Goal: Contribute content: Contribute content

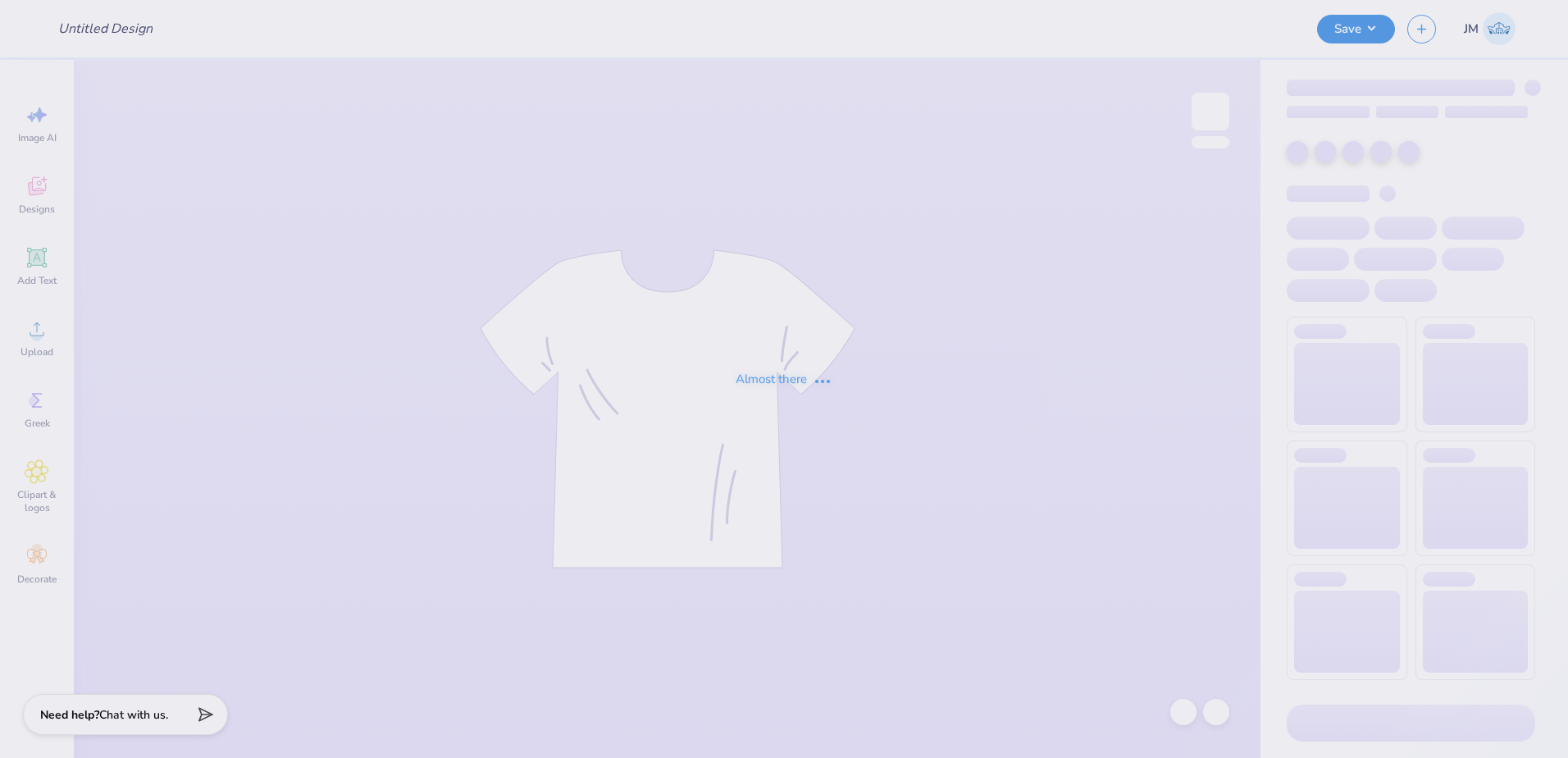
type input "HOYA Blue"
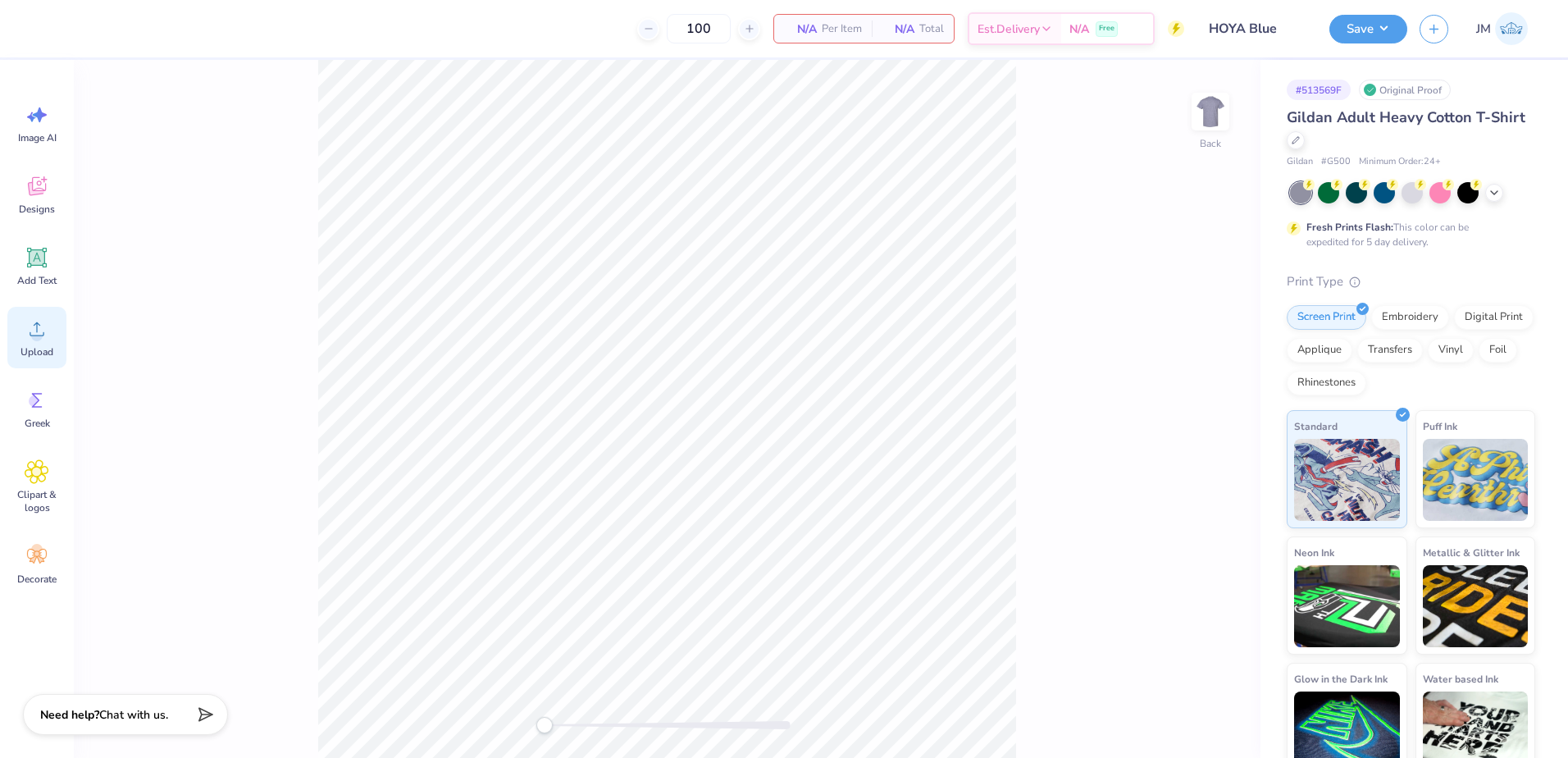
click at [42, 340] on icon at bounding box center [37, 329] width 25 height 25
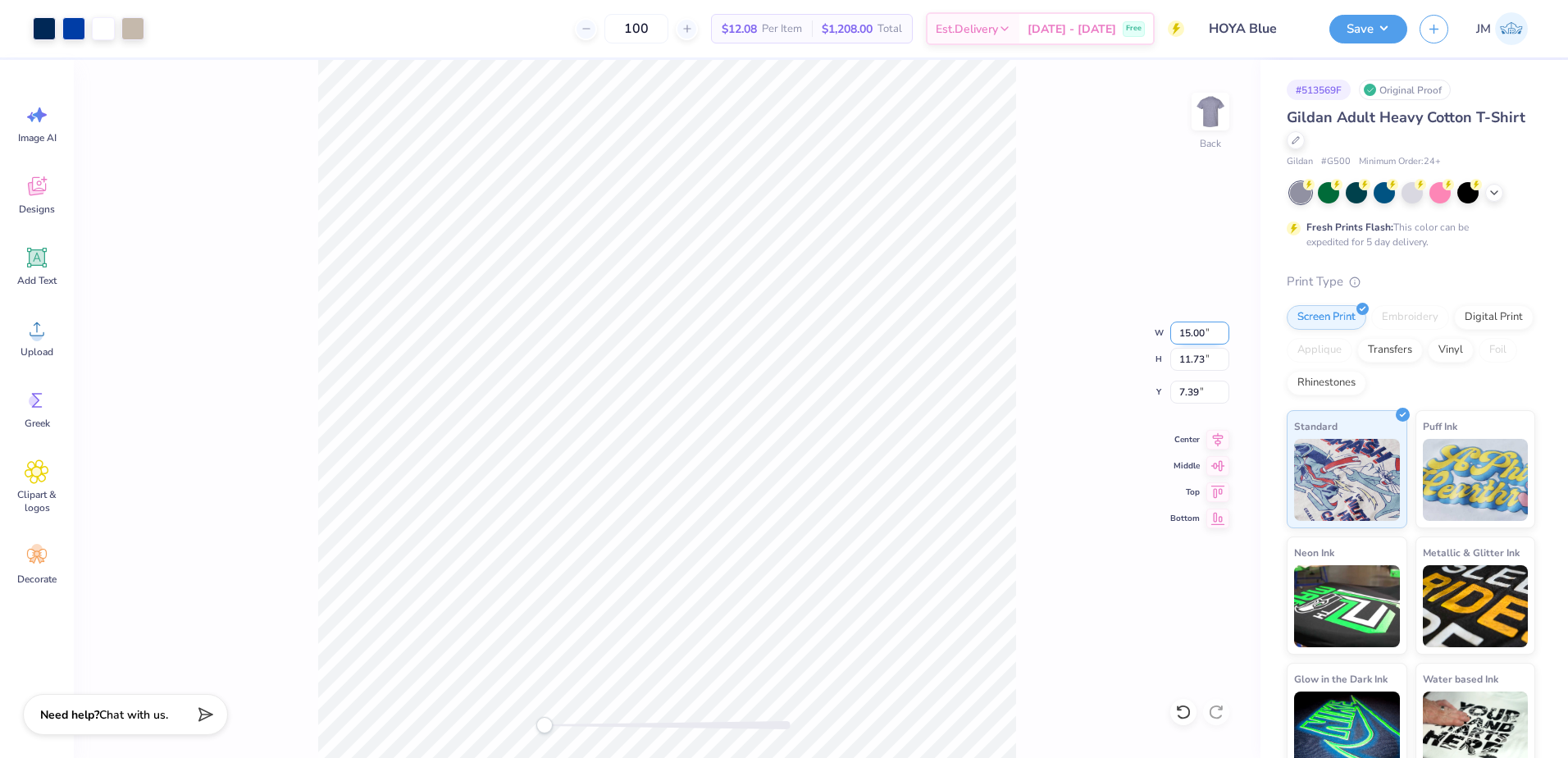
click at [1198, 337] on input "15.00" at bounding box center [1199, 332] width 59 height 23
type input "12.5"
click at [1175, 373] on div "Back W 12.5 12.5 " H 11.73 11.73 " Y 7.39 7.39 " Center Middle Top Bottom" at bounding box center [667, 408] width 1186 height 698
click at [1191, 330] on input "10.42" at bounding box center [1199, 332] width 59 height 23
click at [1171, 361] on input "8.15" at bounding box center [1199, 359] width 59 height 23
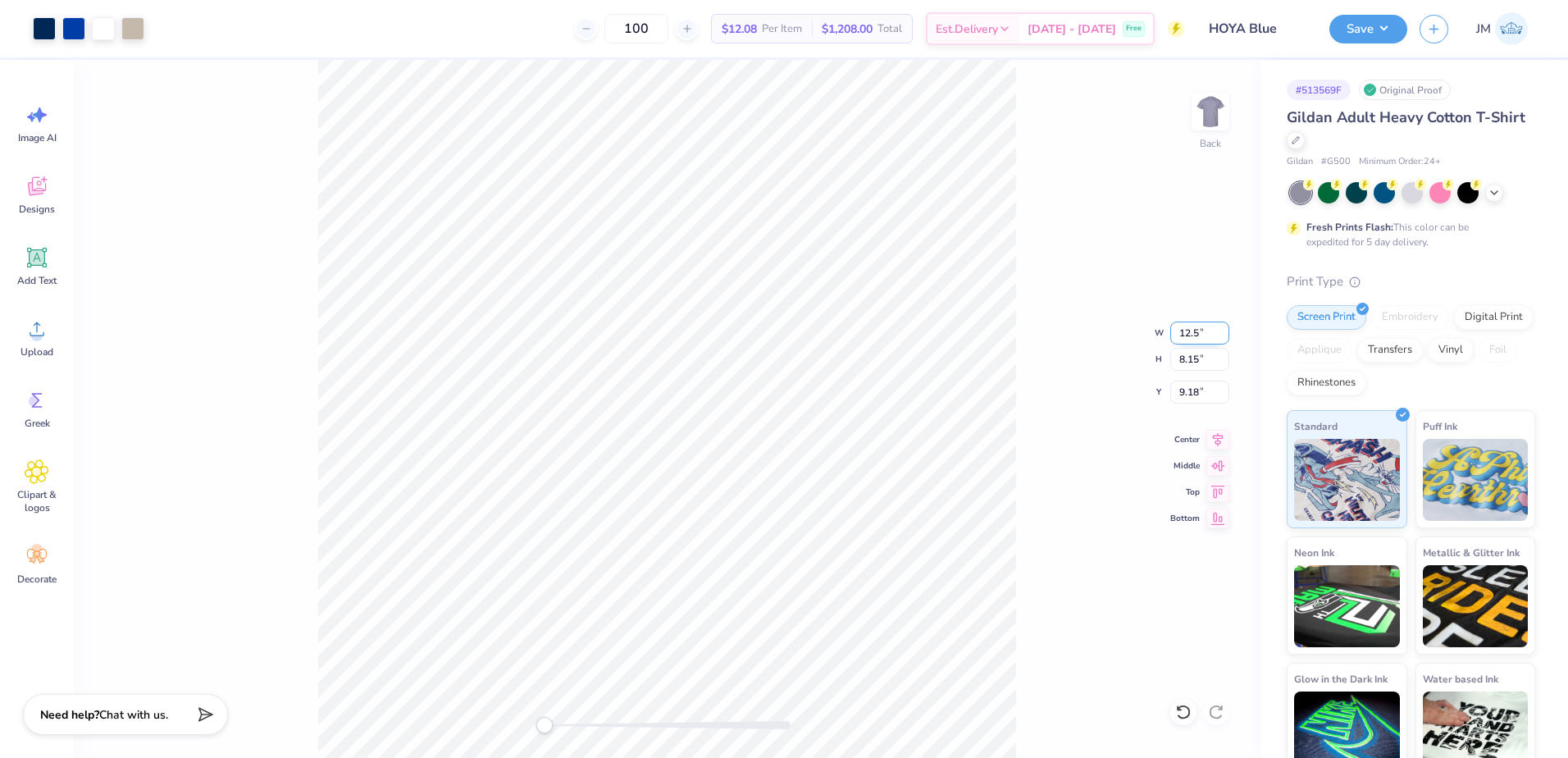
click at [1189, 341] on input "12.5" at bounding box center [1199, 332] width 59 height 23
type input "12.50"
type input "9.77"
click at [1192, 394] on input "8.36" at bounding box center [1199, 392] width 59 height 23
type input "3"
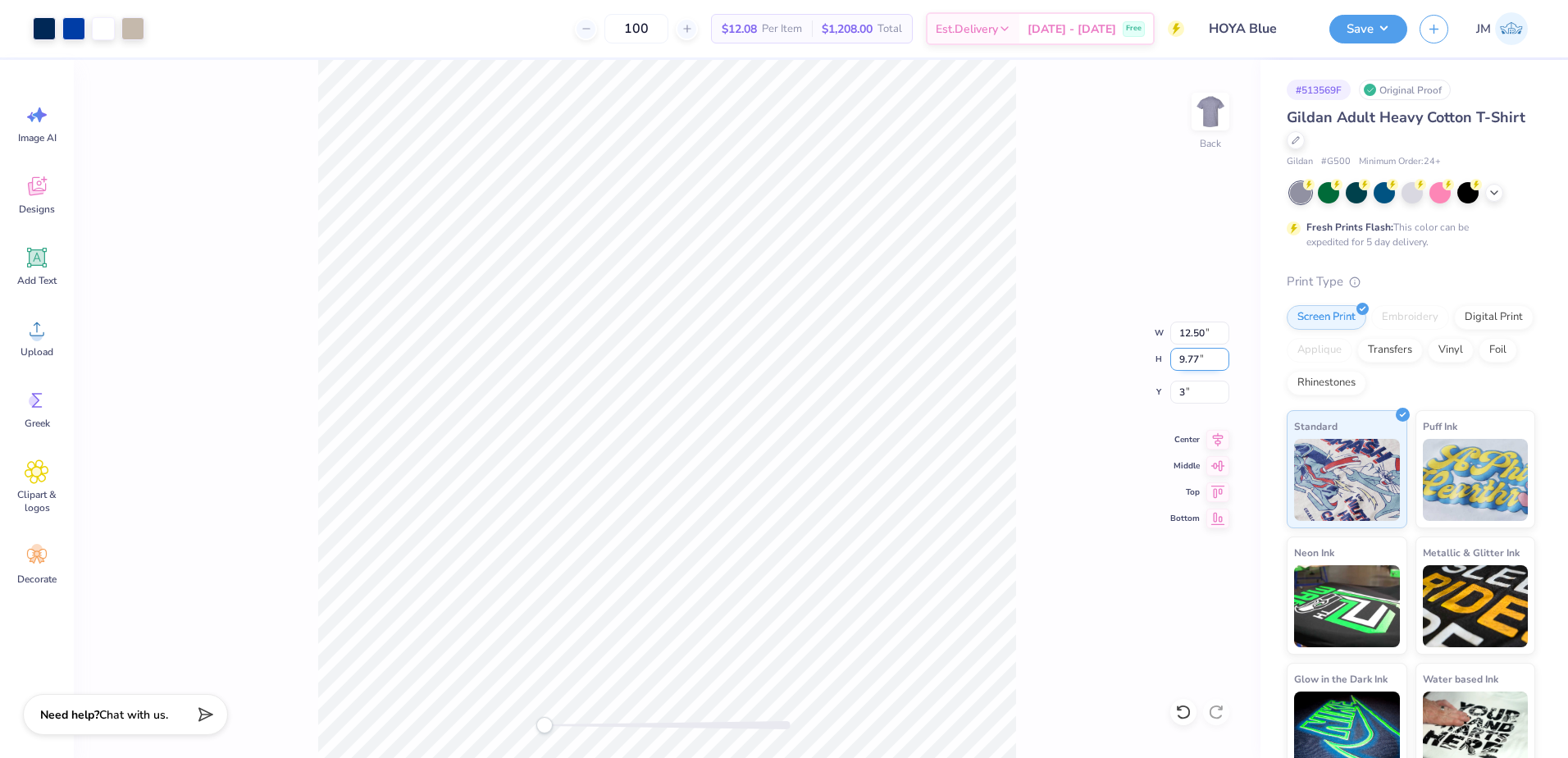
click at [1198, 353] on input "9.77" at bounding box center [1199, 359] width 59 height 23
drag, startPoint x: 1219, startPoint y: 428, endPoint x: 1209, endPoint y: 432, distance: 10.8
click at [1217, 430] on div "Back W 12.50 12.50 " H 9.77 9.77 " Y 3.00 3.00 " Center Middle Top Bottom" at bounding box center [667, 408] width 1186 height 698
click at [1216, 437] on icon at bounding box center [1217, 437] width 23 height 19
click at [544, 709] on div "Back" at bounding box center [667, 408] width 1186 height 698
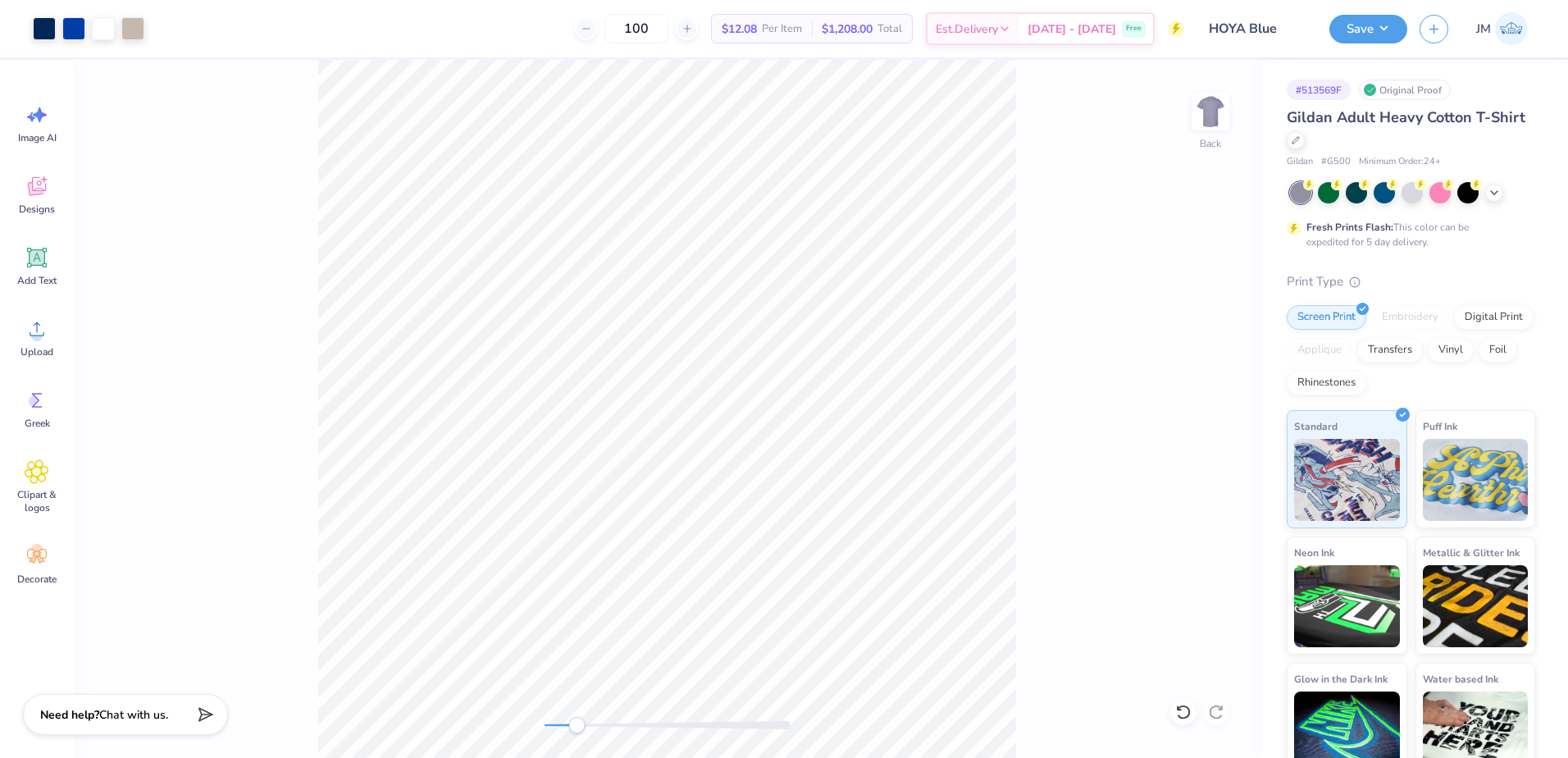
click at [577, 708] on div "Back" at bounding box center [667, 408] width 1186 height 698
click at [1379, 16] on button "Save" at bounding box center [1368, 26] width 78 height 28
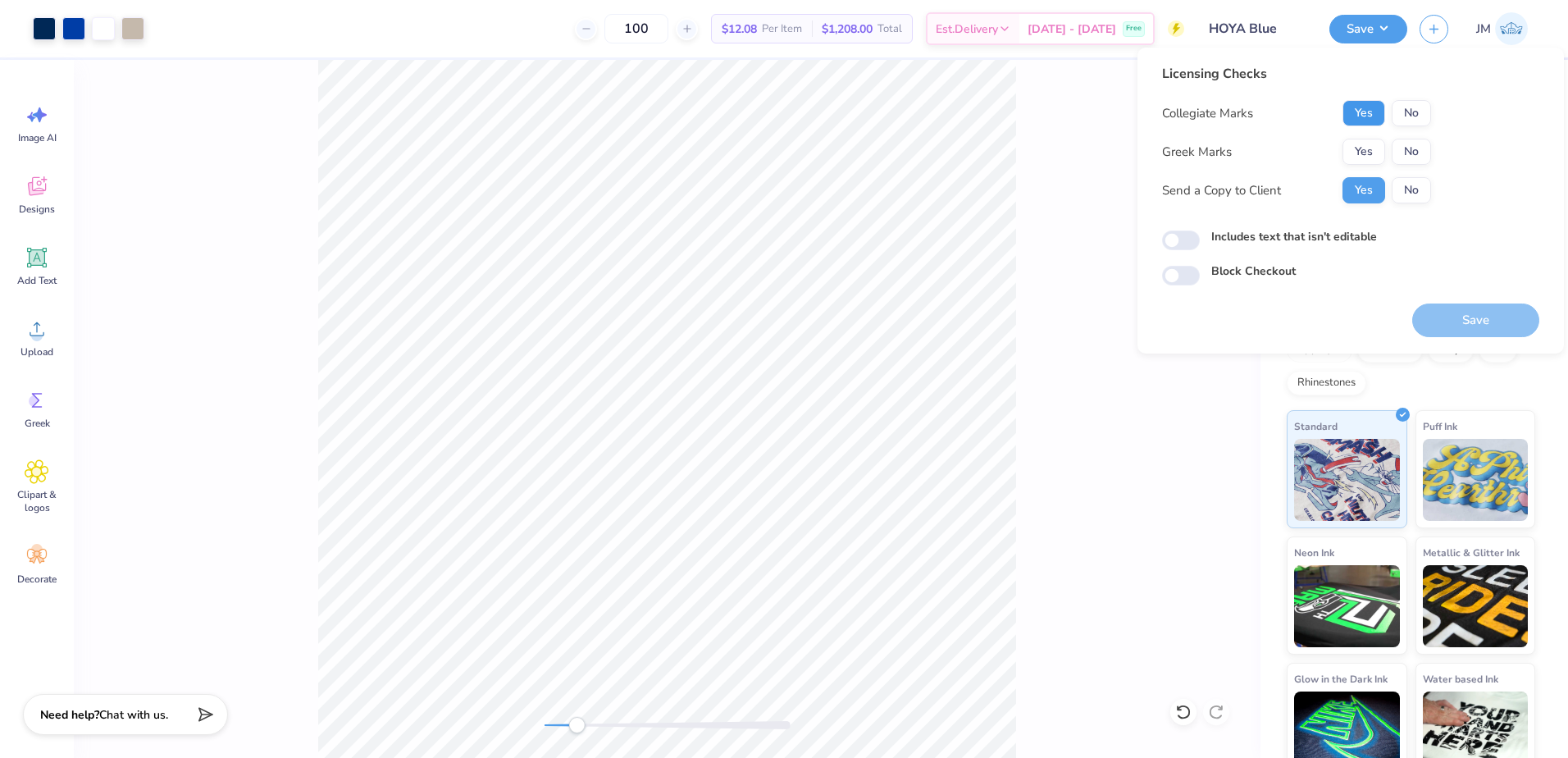
click at [1364, 117] on button "Yes" at bounding box center [1363, 113] width 43 height 27
click at [1407, 144] on button "No" at bounding box center [1411, 151] width 39 height 27
click at [1495, 315] on button "Save" at bounding box center [1475, 319] width 127 height 34
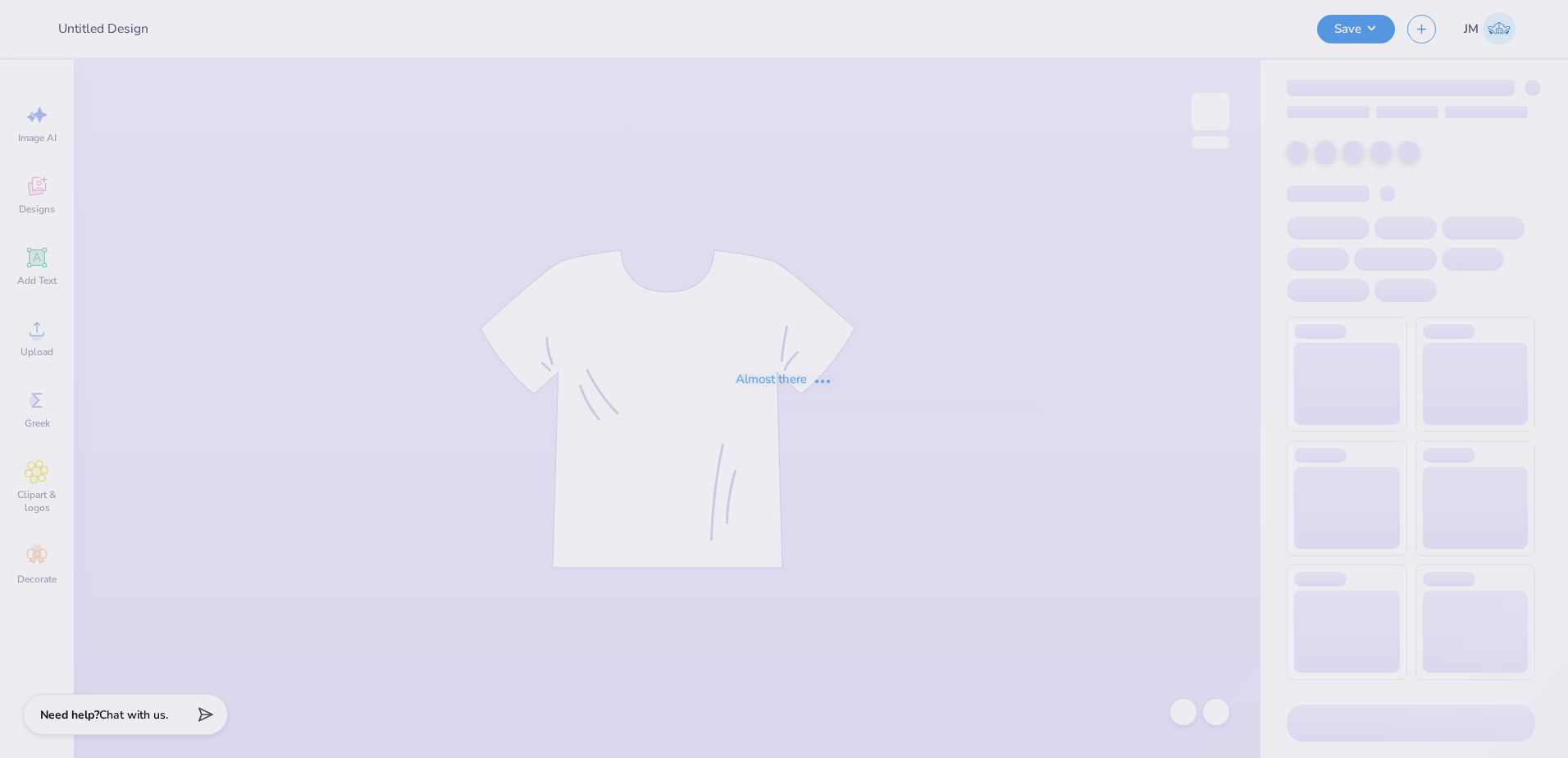
type input "CMP 2026 Swag - Playa Luna"
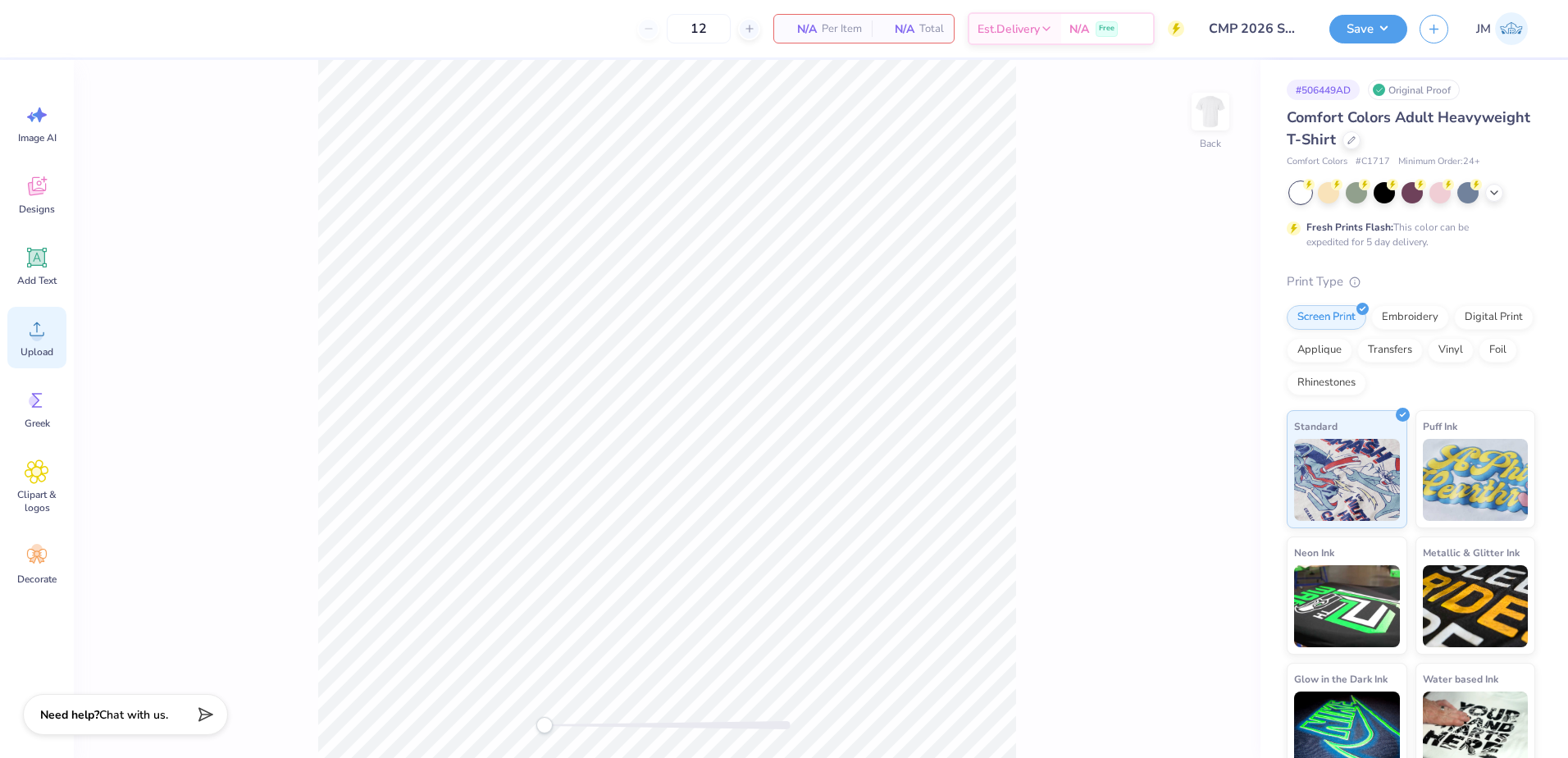
click at [52, 357] on span "Upload" at bounding box center [37, 352] width 33 height 13
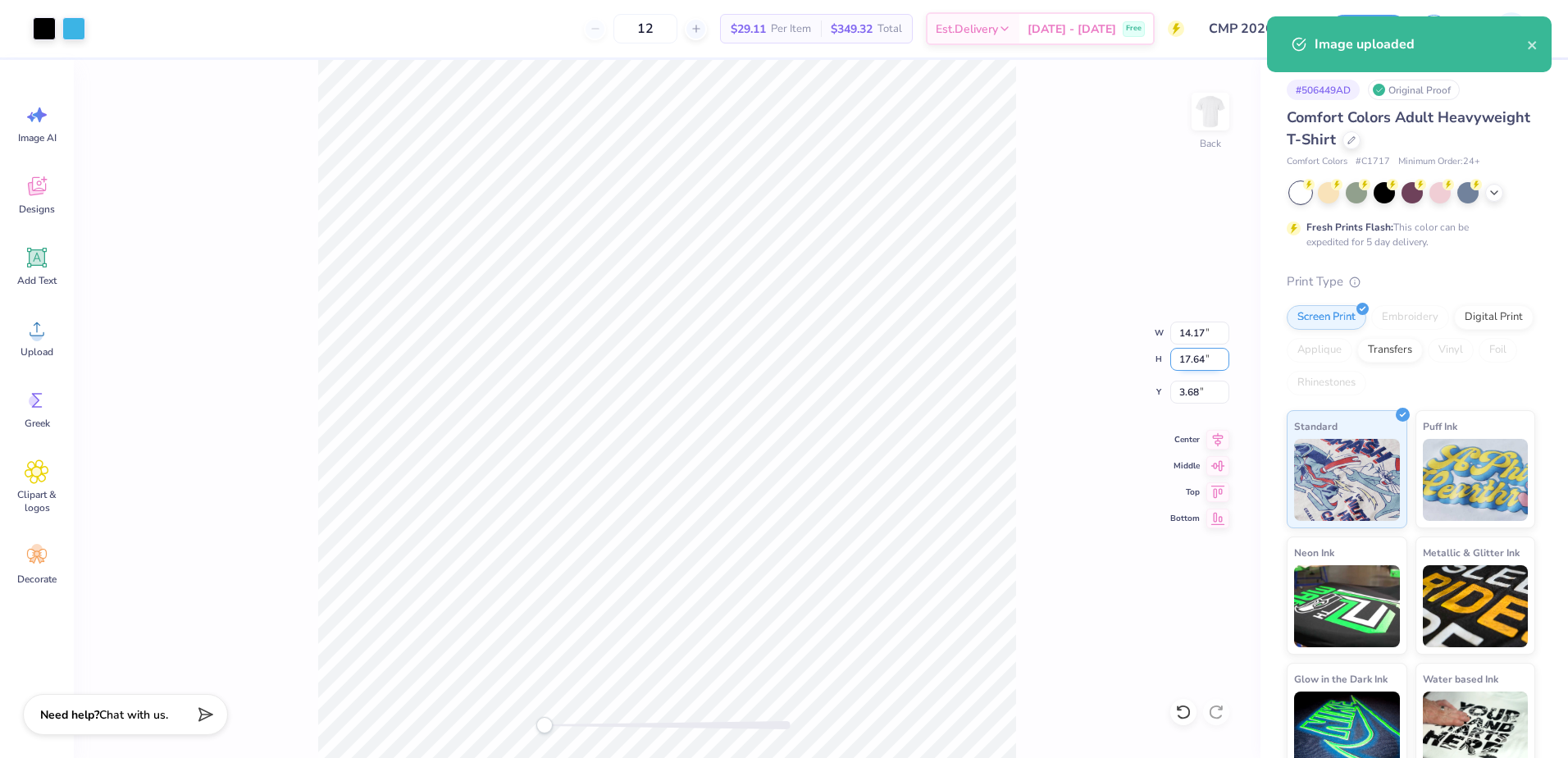
click at [1182, 361] on input "17.64" at bounding box center [1199, 359] width 59 height 23
click at [1194, 331] on input "14.17" at bounding box center [1199, 332] width 59 height 23
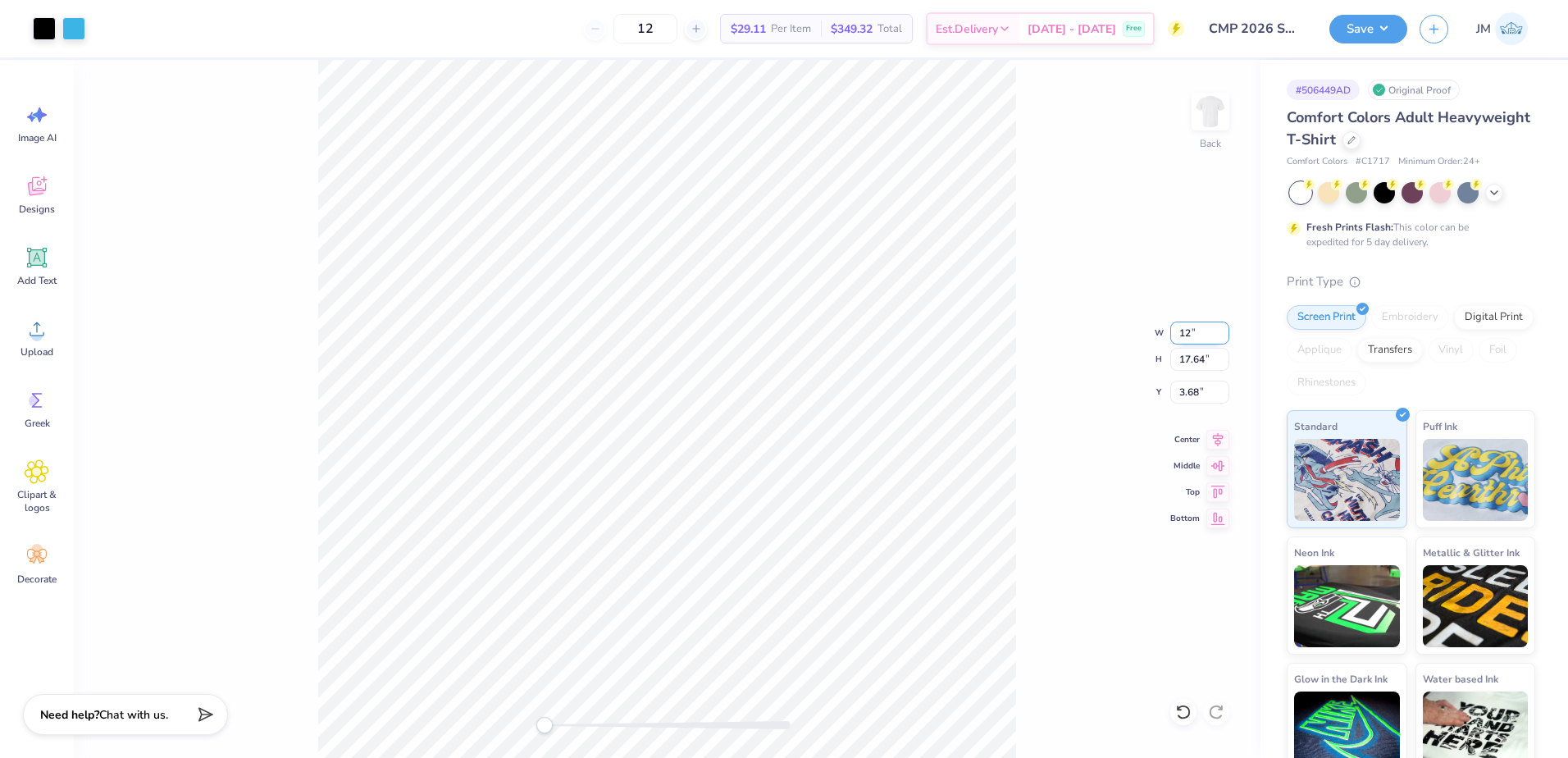
type input "12"
click at [1177, 331] on input "10.16" at bounding box center [1199, 332] width 59 height 23
type input "12"
click at [1189, 336] on input "14.17" at bounding box center [1199, 332] width 59 height 23
type input "12"
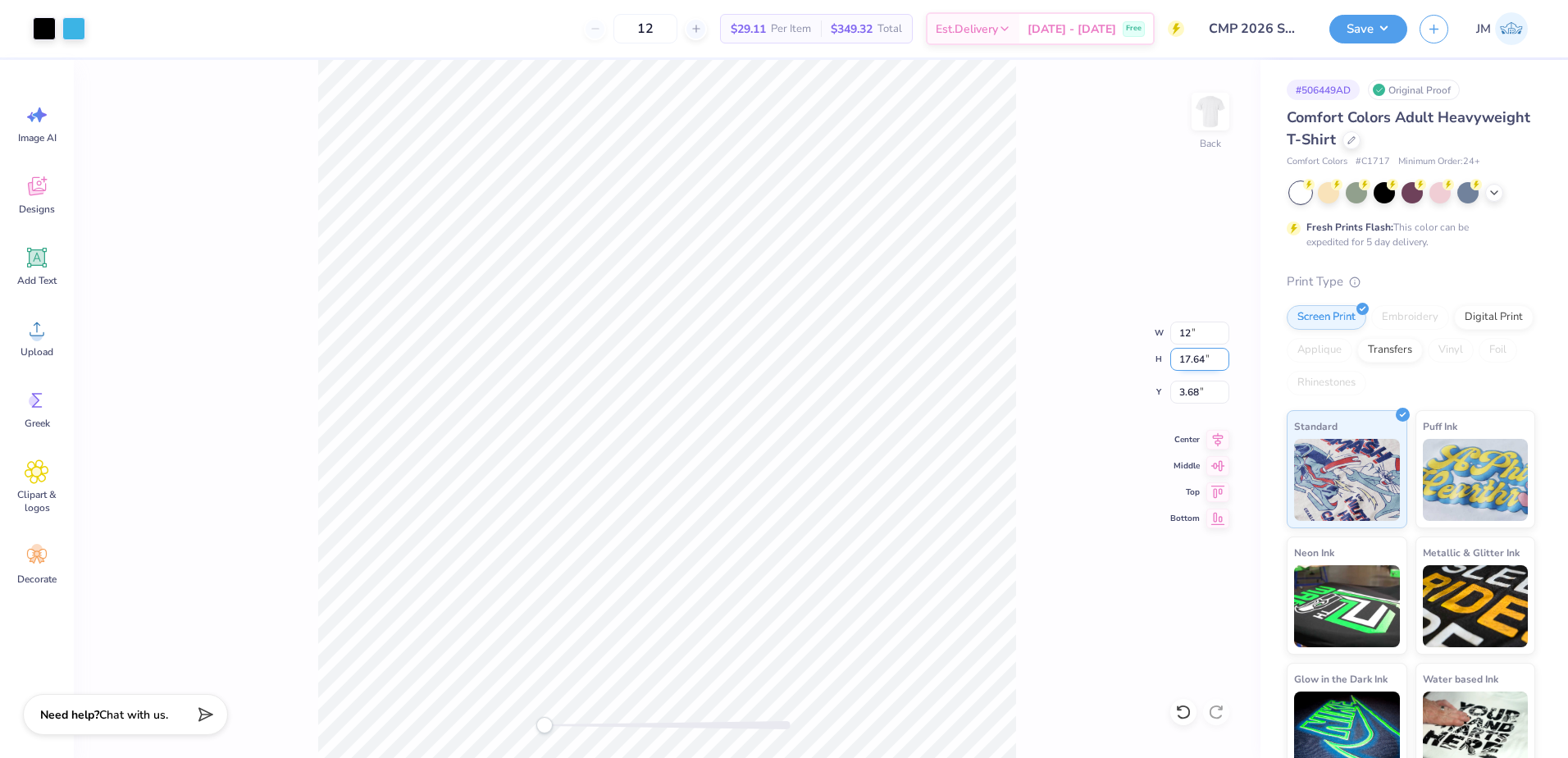
click at [1198, 365] on input "17.64" at bounding box center [1199, 359] width 59 height 23
click at [1221, 340] on input "12" at bounding box center [1199, 332] width 59 height 23
click at [1195, 389] on input "3.68" at bounding box center [1199, 392] width 59 height 23
type input "3"
click at [1192, 364] on input "17.64" at bounding box center [1199, 359] width 59 height 23
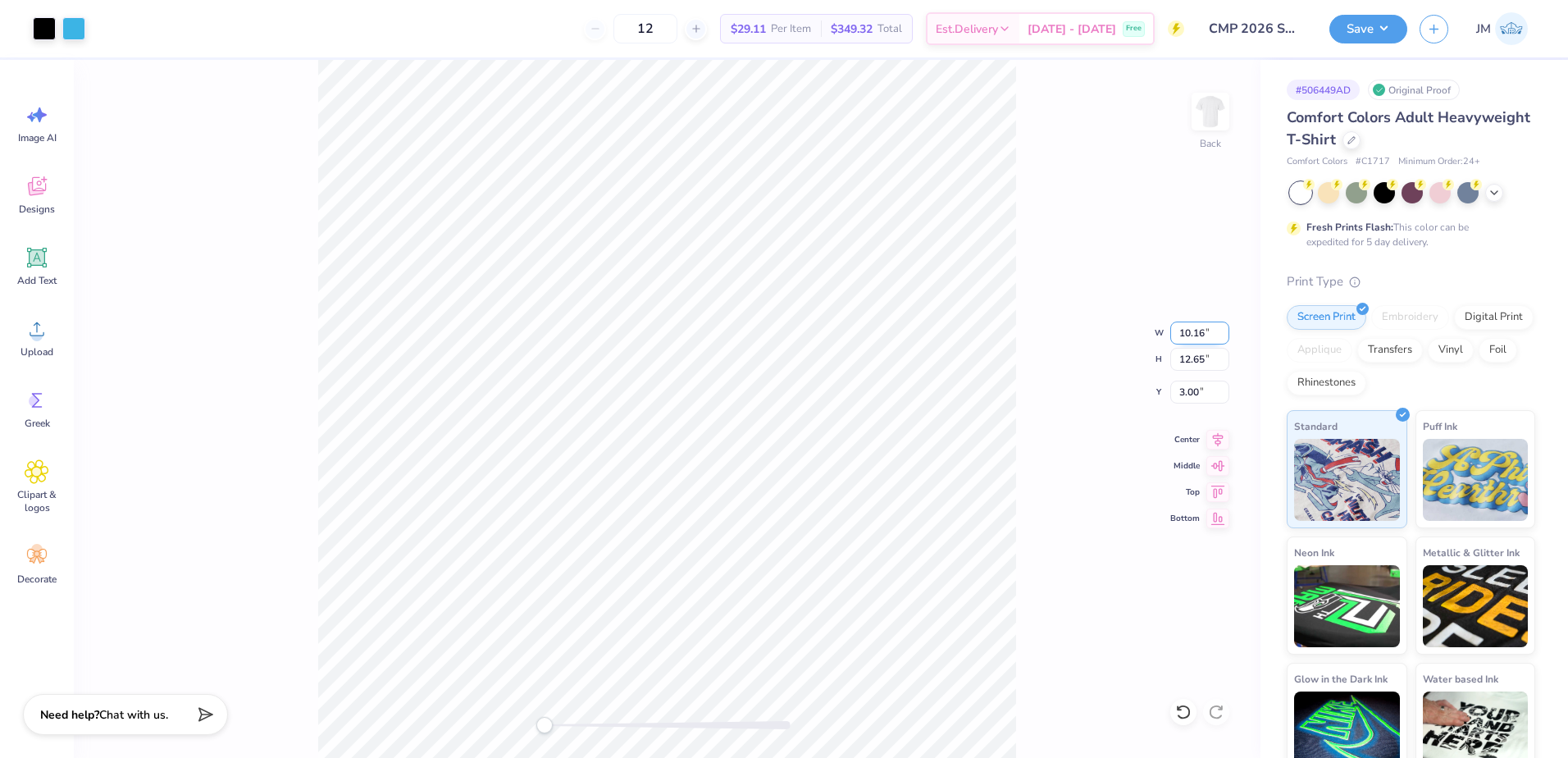
click at [1185, 332] on input "10.16" at bounding box center [1199, 332] width 59 height 23
click at [1219, 337] on input "11.84" at bounding box center [1199, 332] width 59 height 23
click at [1222, 329] on input "11.85" at bounding box center [1199, 332] width 59 height 23
click at [1222, 329] on input "11.86" at bounding box center [1199, 332] width 59 height 23
click at [1222, 329] on input "11.87" at bounding box center [1199, 332] width 59 height 23
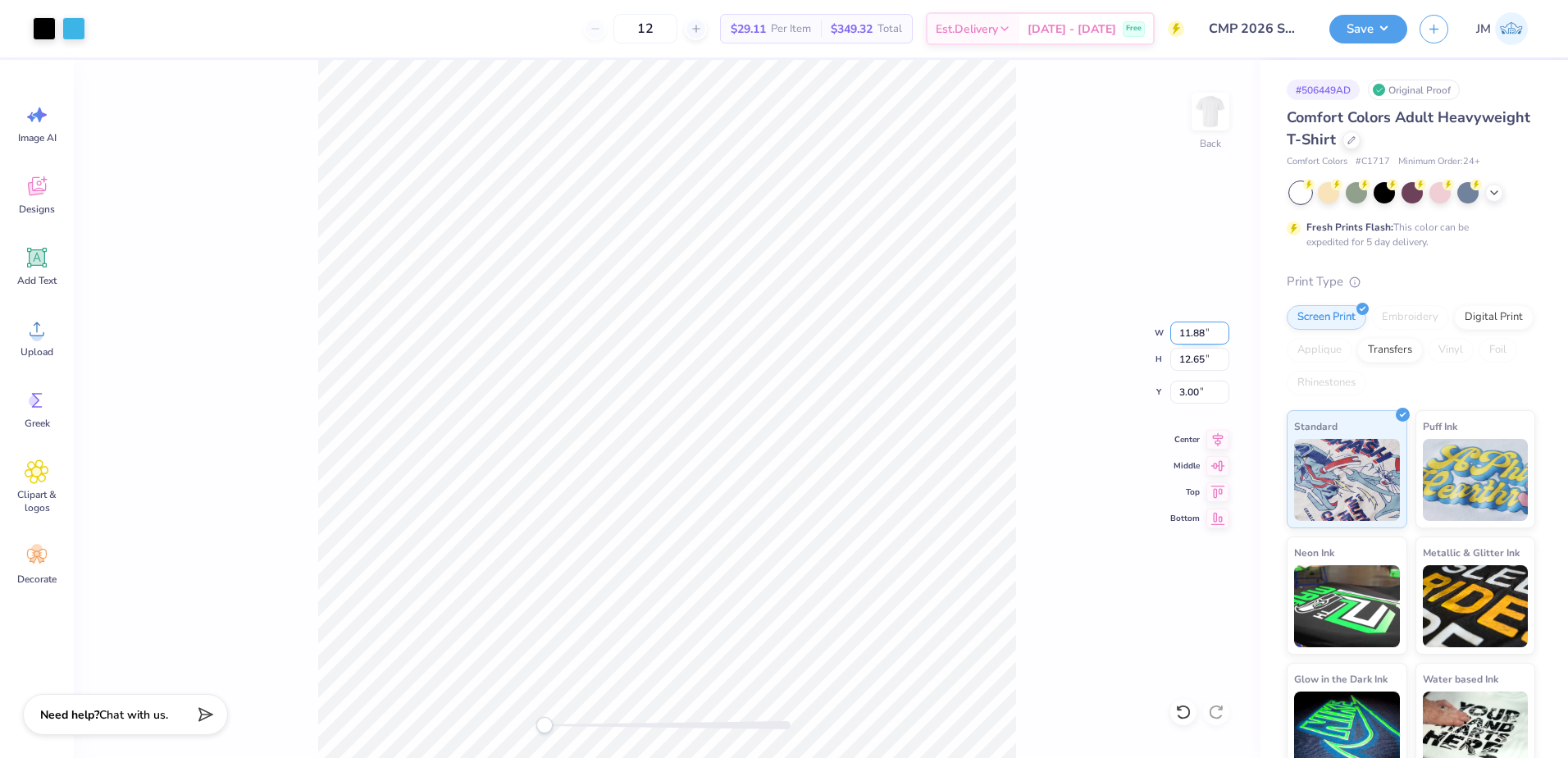
click at [1222, 329] on input "11.88" at bounding box center [1199, 332] width 59 height 23
click at [1222, 329] on input "11.89" at bounding box center [1199, 332] width 59 height 23
click at [1222, 329] on input "11.9" at bounding box center [1199, 332] width 59 height 23
click at [1222, 329] on input "11.91" at bounding box center [1199, 332] width 59 height 23
click at [1222, 329] on input "11.92" at bounding box center [1199, 332] width 59 height 23
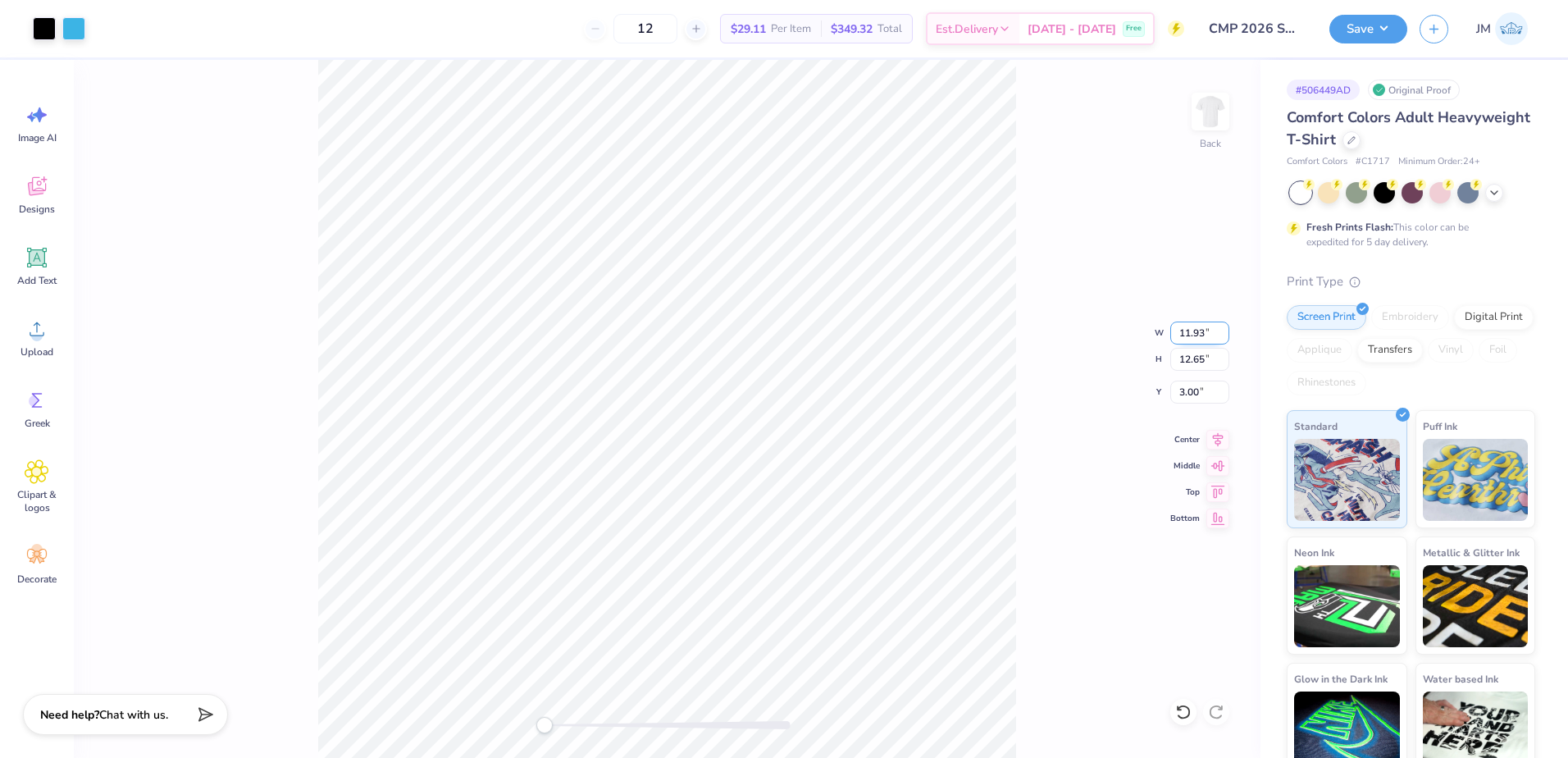
click at [1222, 329] on input "11.93" at bounding box center [1199, 332] width 59 height 23
click at [1222, 329] on input "11.94" at bounding box center [1199, 332] width 59 height 23
click at [1222, 329] on input "11.95" at bounding box center [1199, 332] width 59 height 23
click at [1222, 329] on input "11.96" at bounding box center [1199, 332] width 59 height 23
click at [1222, 329] on input "11.97" at bounding box center [1199, 332] width 59 height 23
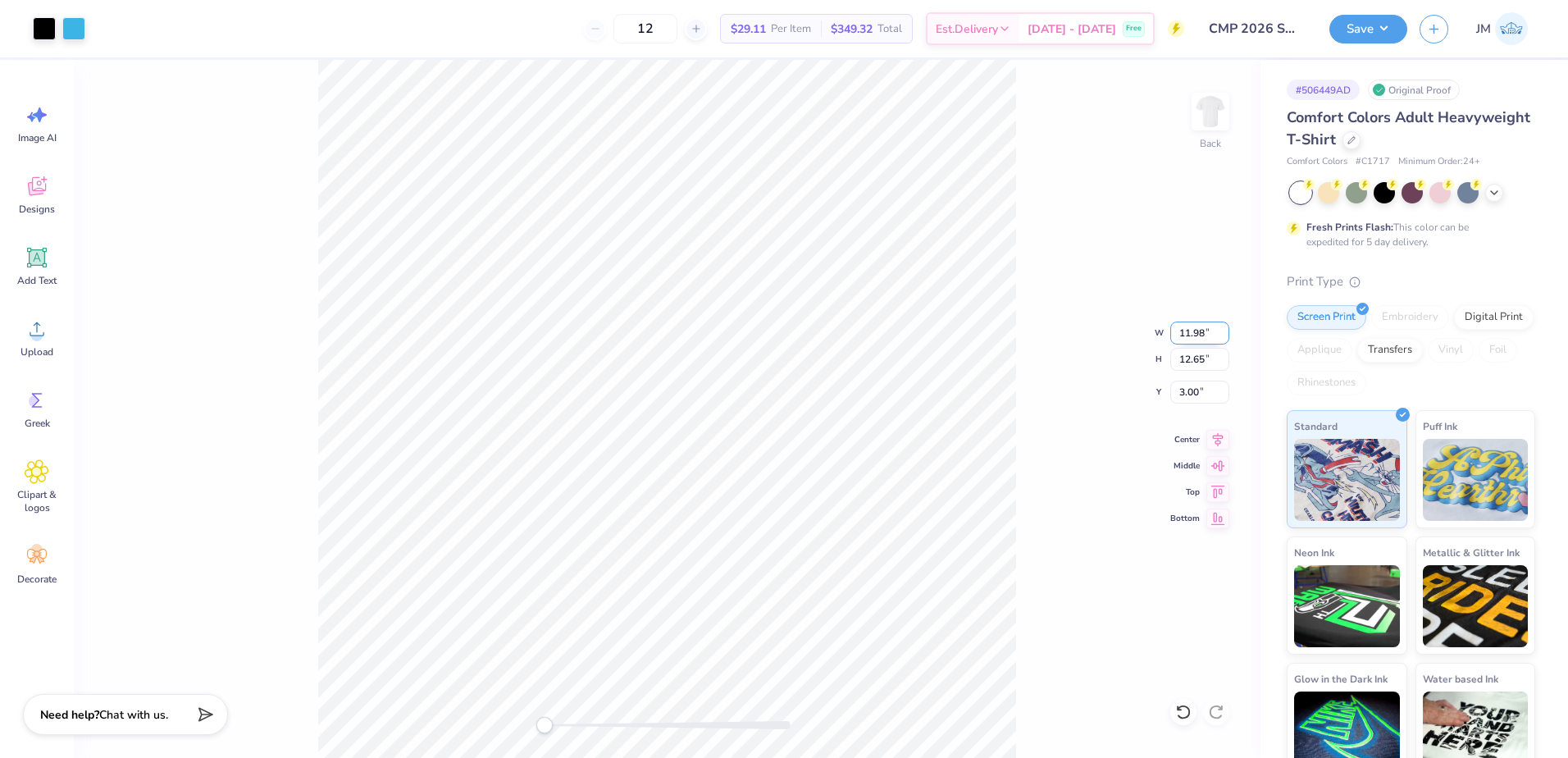
click at [1222, 329] on input "11.98" at bounding box center [1199, 332] width 59 height 23
click at [1222, 329] on input "11.99" at bounding box center [1199, 332] width 59 height 23
type input "12"
click at [1222, 329] on input "12" at bounding box center [1199, 332] width 59 height 23
click at [1199, 352] on input "12.65" at bounding box center [1199, 359] width 59 height 23
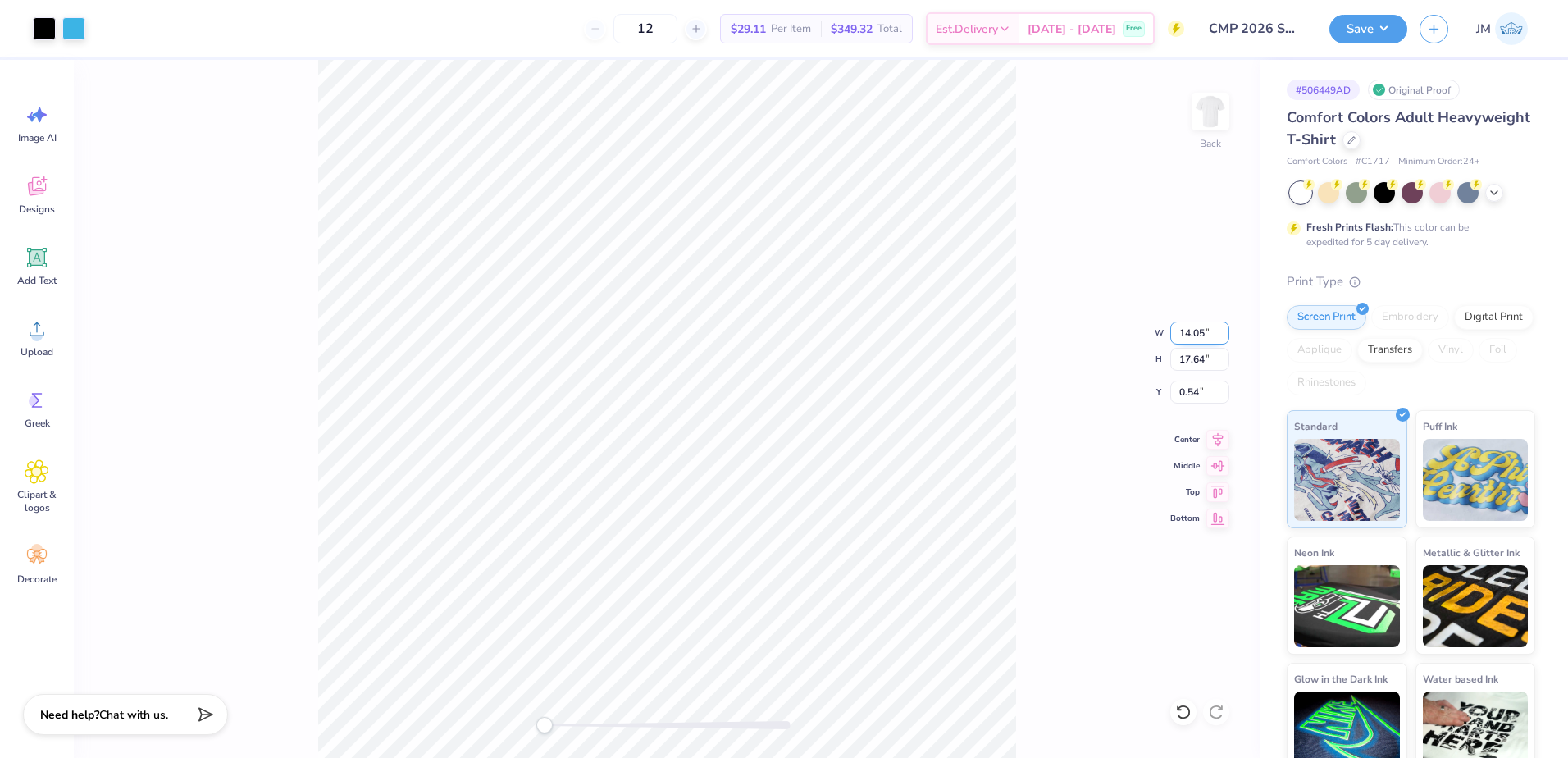
click at [1220, 336] on input "14.05" at bounding box center [1199, 332] width 59 height 23
click at [1220, 336] on input "12.45" at bounding box center [1199, 332] width 59 height 23
click at [1220, 336] on input "12.44" at bounding box center [1199, 332] width 59 height 23
click at [1220, 336] on input "12.25" at bounding box center [1199, 332] width 59 height 23
click at [1220, 336] on input "12.24" at bounding box center [1199, 332] width 59 height 23
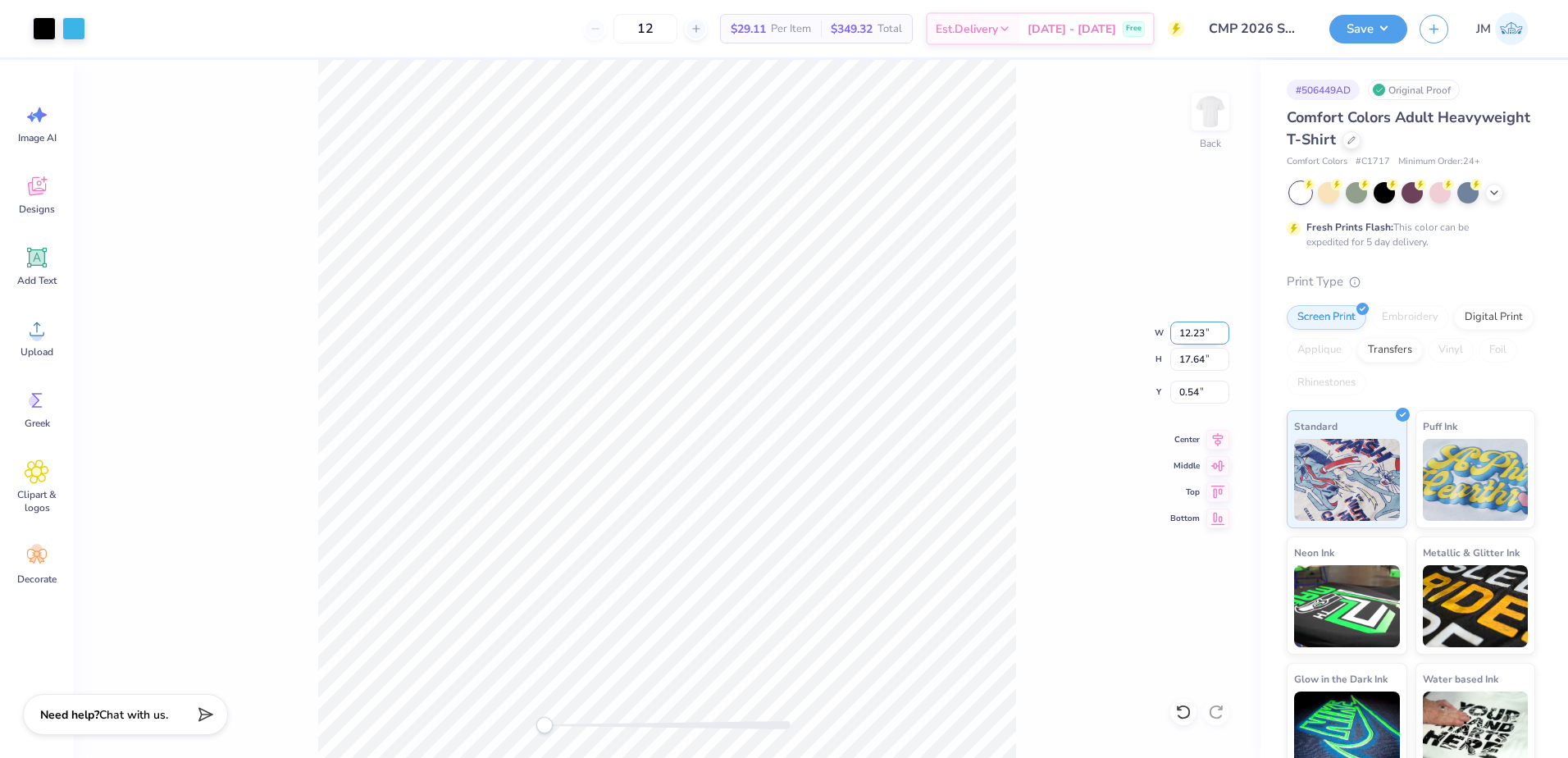
click at [1220, 336] on input "12.23" at bounding box center [1199, 332] width 59 height 23
click at [1220, 336] on input "12.22" at bounding box center [1199, 332] width 59 height 23
click at [1220, 336] on input "12.21" at bounding box center [1199, 332] width 59 height 23
click at [1220, 336] on input "12.2" at bounding box center [1199, 332] width 59 height 23
click at [1220, 336] on input "12.19" at bounding box center [1199, 332] width 59 height 23
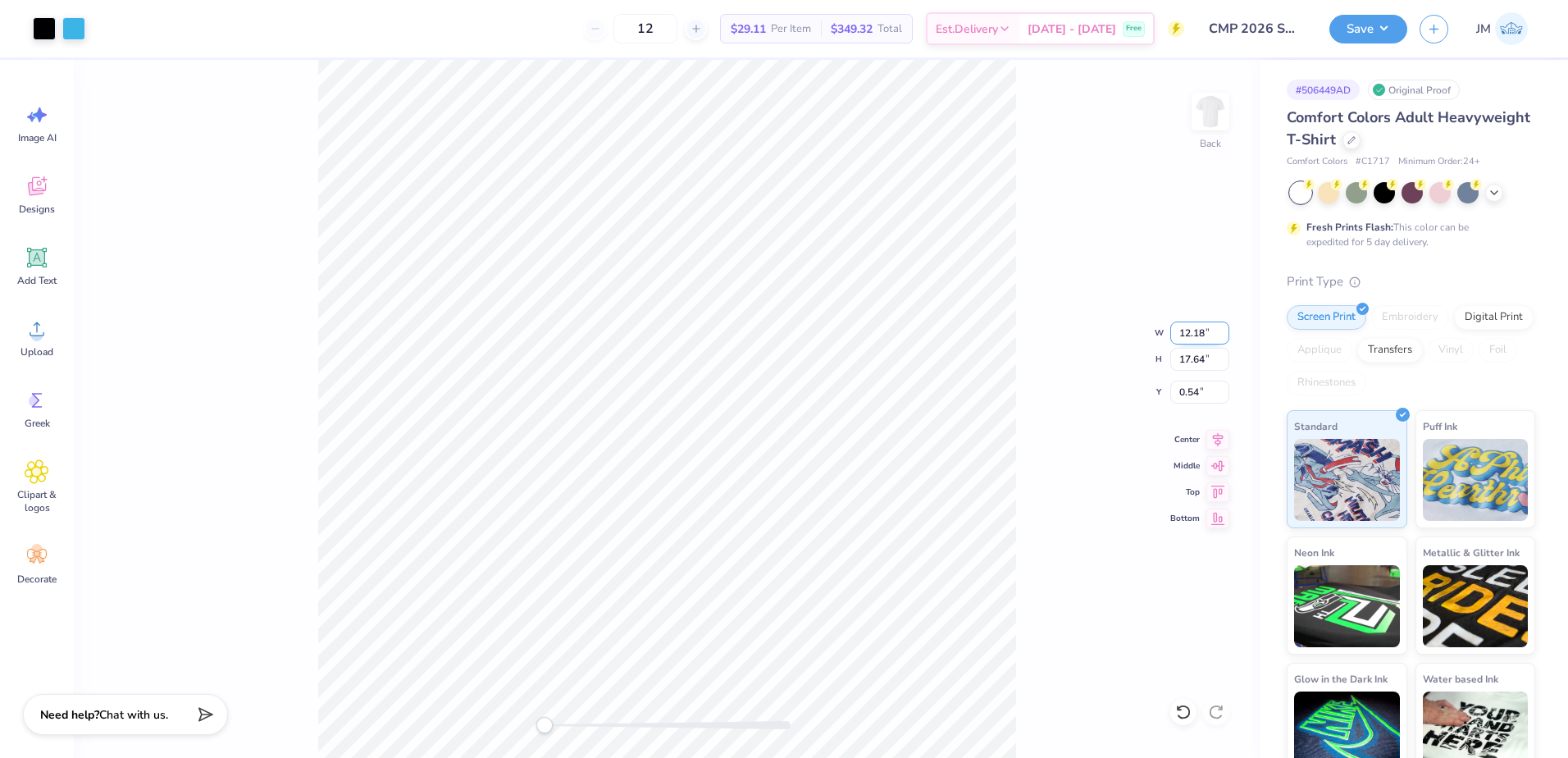
click at [1220, 336] on input "12.18" at bounding box center [1199, 332] width 59 height 23
click at [1220, 336] on input "12.17" at bounding box center [1199, 332] width 59 height 23
click at [1220, 336] on input "12.16" at bounding box center [1199, 332] width 59 height 23
click at [1220, 336] on input "12.15" at bounding box center [1199, 332] width 59 height 23
click at [1220, 336] on input "12.14" at bounding box center [1199, 332] width 59 height 23
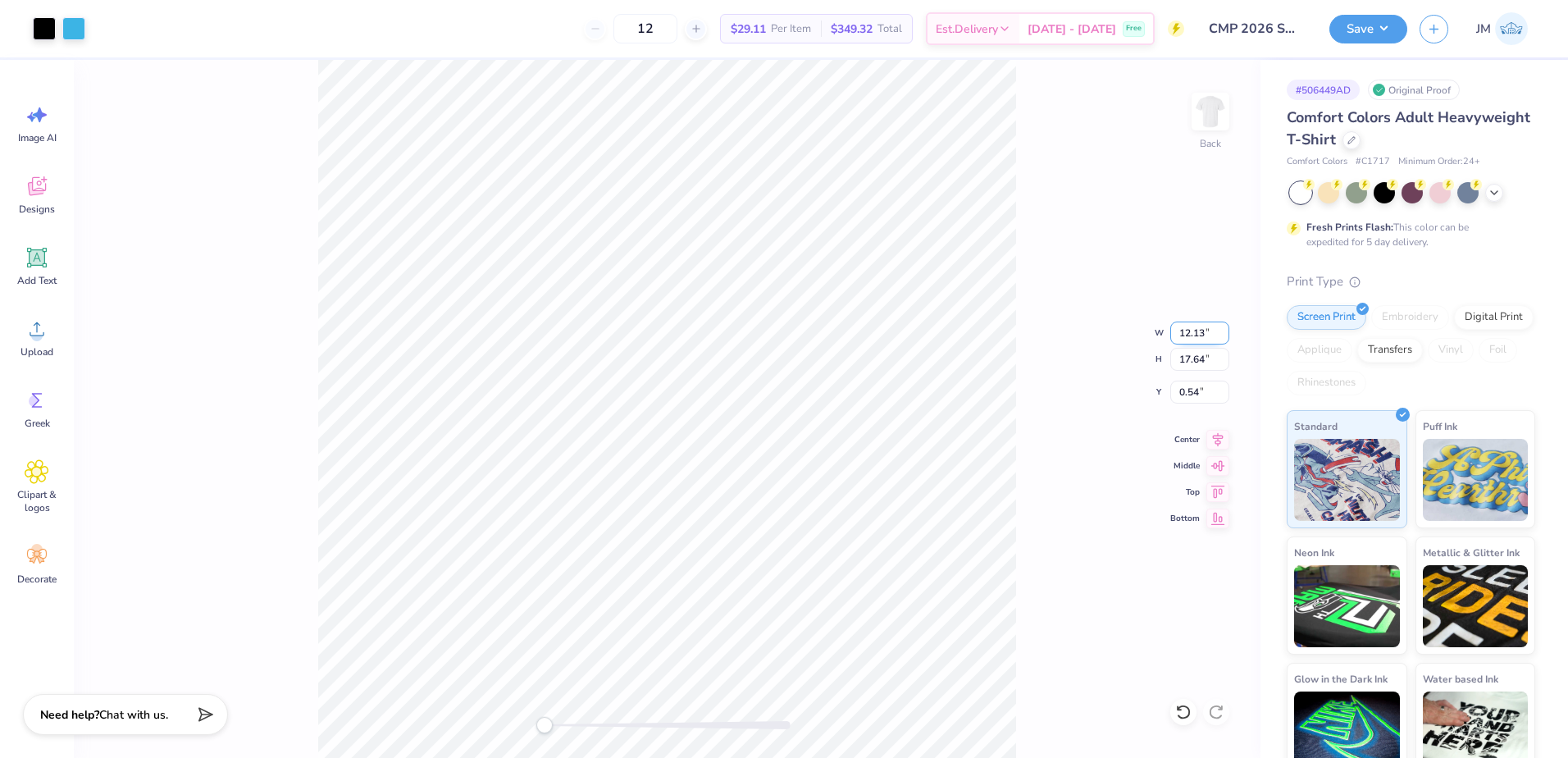
click at [1220, 336] on input "12.13" at bounding box center [1199, 332] width 59 height 23
click at [1220, 336] on input "12.12" at bounding box center [1199, 332] width 59 height 23
click at [1220, 336] on input "12.11" at bounding box center [1199, 332] width 59 height 23
click at [1220, 336] on input "12.1" at bounding box center [1199, 332] width 59 height 23
click at [1220, 336] on input "12.09" at bounding box center [1199, 332] width 59 height 23
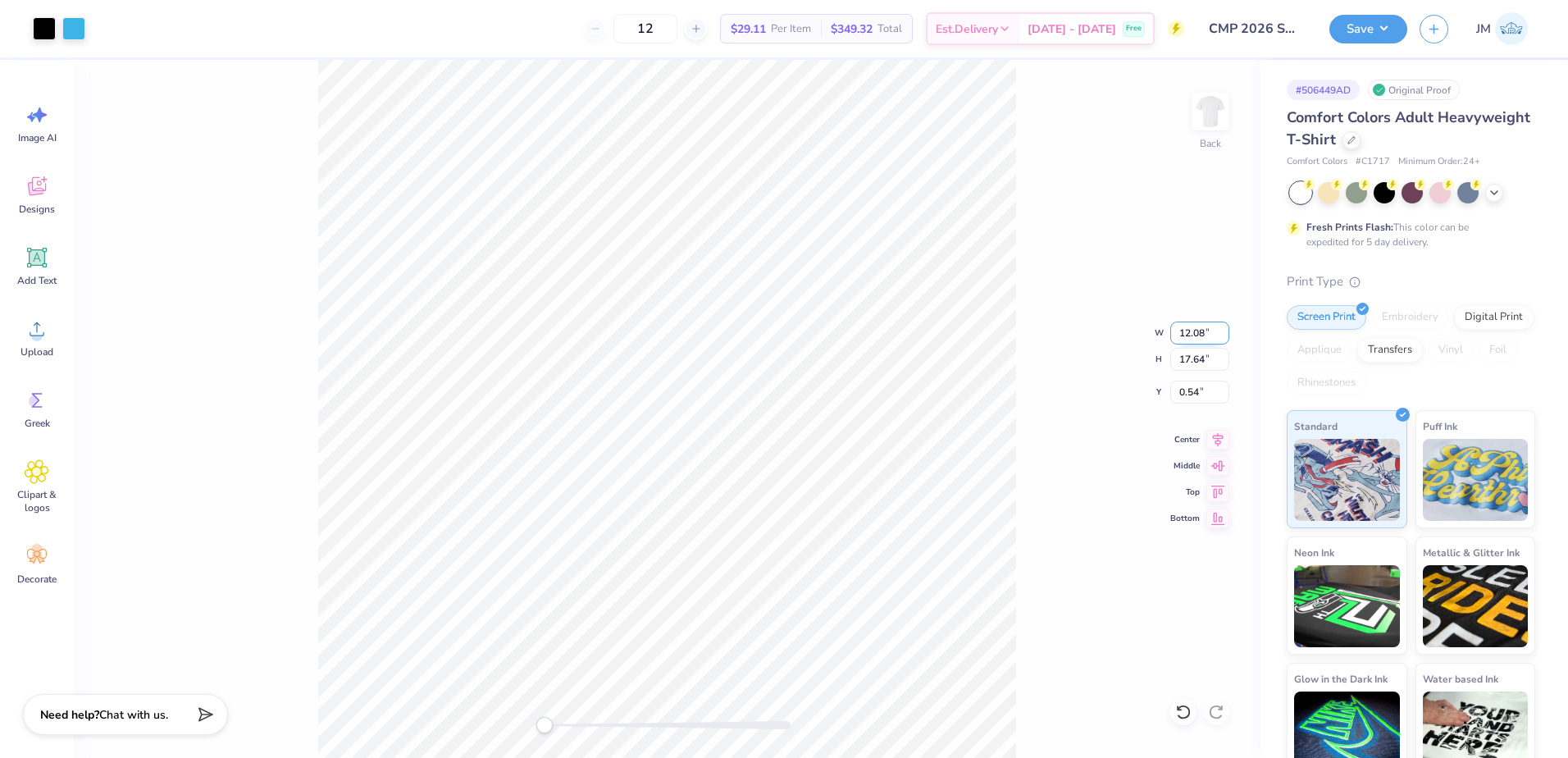
click at [1220, 336] on input "12.08" at bounding box center [1199, 332] width 59 height 23
click at [1220, 336] on input "12.07" at bounding box center [1199, 332] width 59 height 23
click at [1220, 336] on input "12.06" at bounding box center [1199, 332] width 59 height 23
click at [1220, 336] on input "12.05" at bounding box center [1199, 332] width 59 height 23
click at [1220, 336] on input "12.04" at bounding box center [1199, 332] width 59 height 23
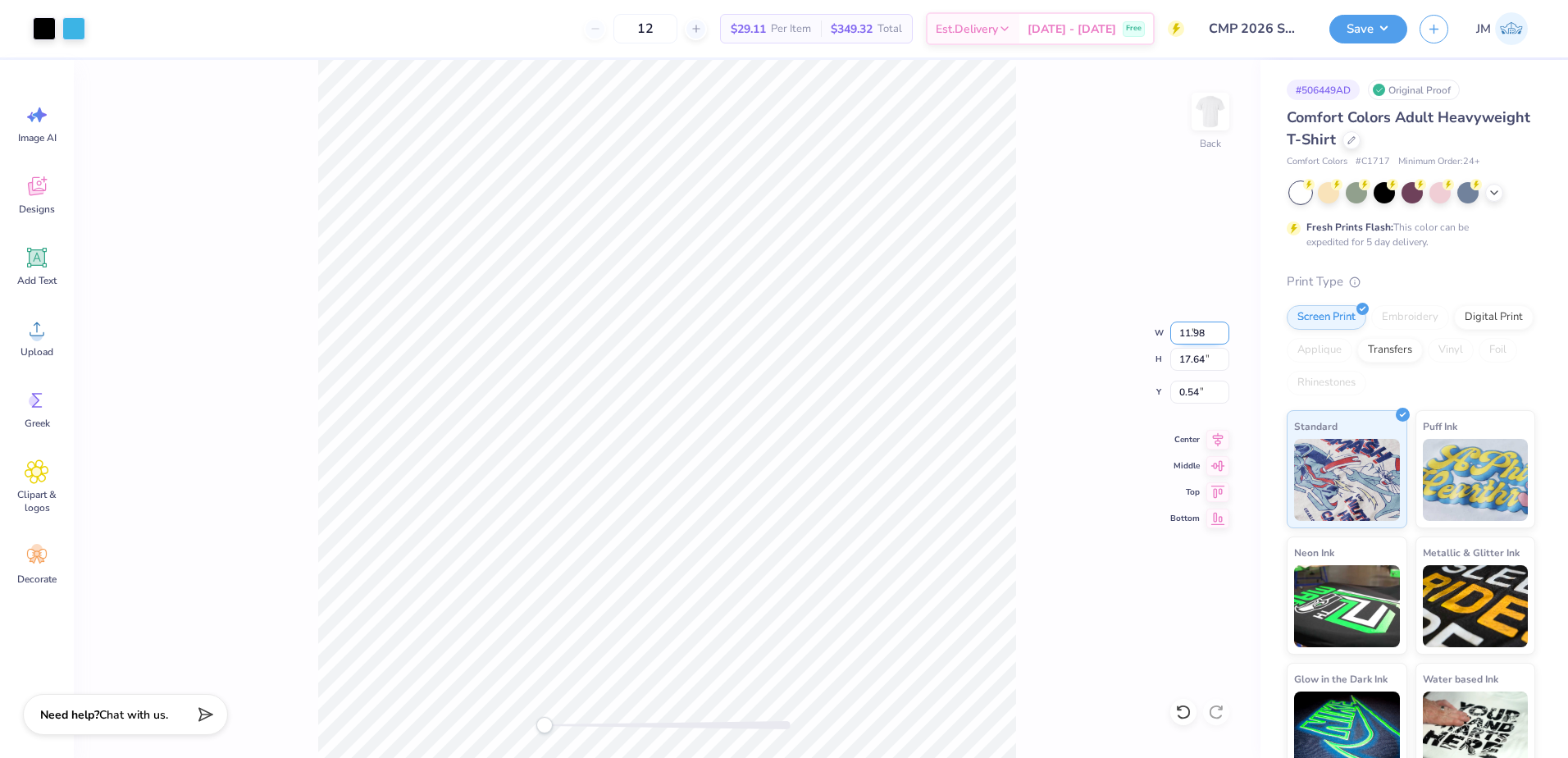
click at [1220, 336] on input "11.98" at bounding box center [1199, 332] width 59 height 23
click at [1217, 329] on input "11.99" at bounding box center [1199, 332] width 59 height 23
type input "12"
click at [1220, 329] on input "12" at bounding box center [1199, 332] width 59 height 23
click at [1211, 385] on input "0.54" at bounding box center [1199, 392] width 59 height 23
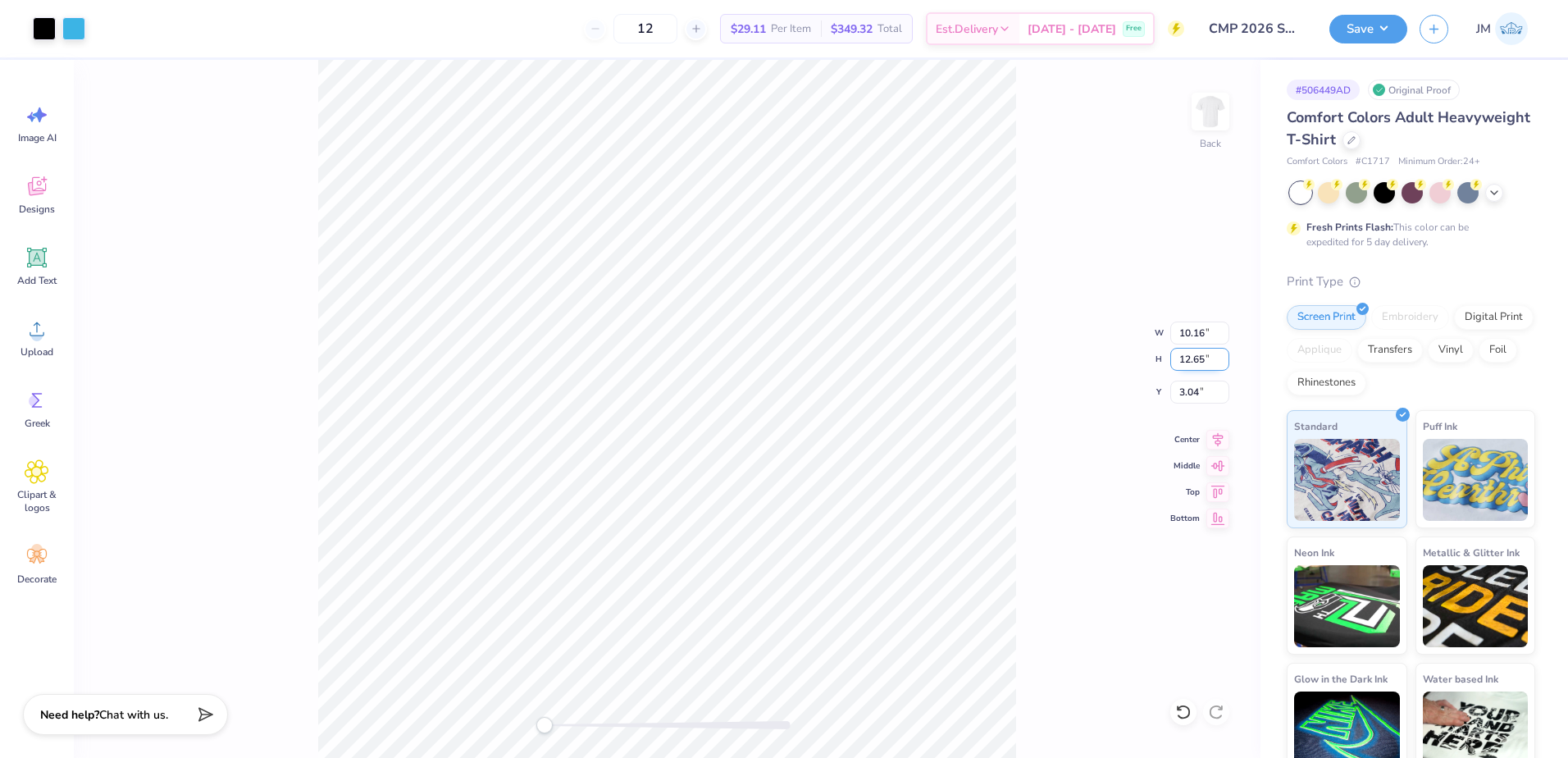
click at [1202, 362] on input "12.65" at bounding box center [1199, 359] width 59 height 23
click at [1195, 337] on input "10.16" at bounding box center [1199, 332] width 59 height 23
type input "12"
click at [1195, 350] on input "12.65" at bounding box center [1199, 359] width 59 height 23
click at [1195, 358] on input "13.32" at bounding box center [1199, 359] width 59 height 23
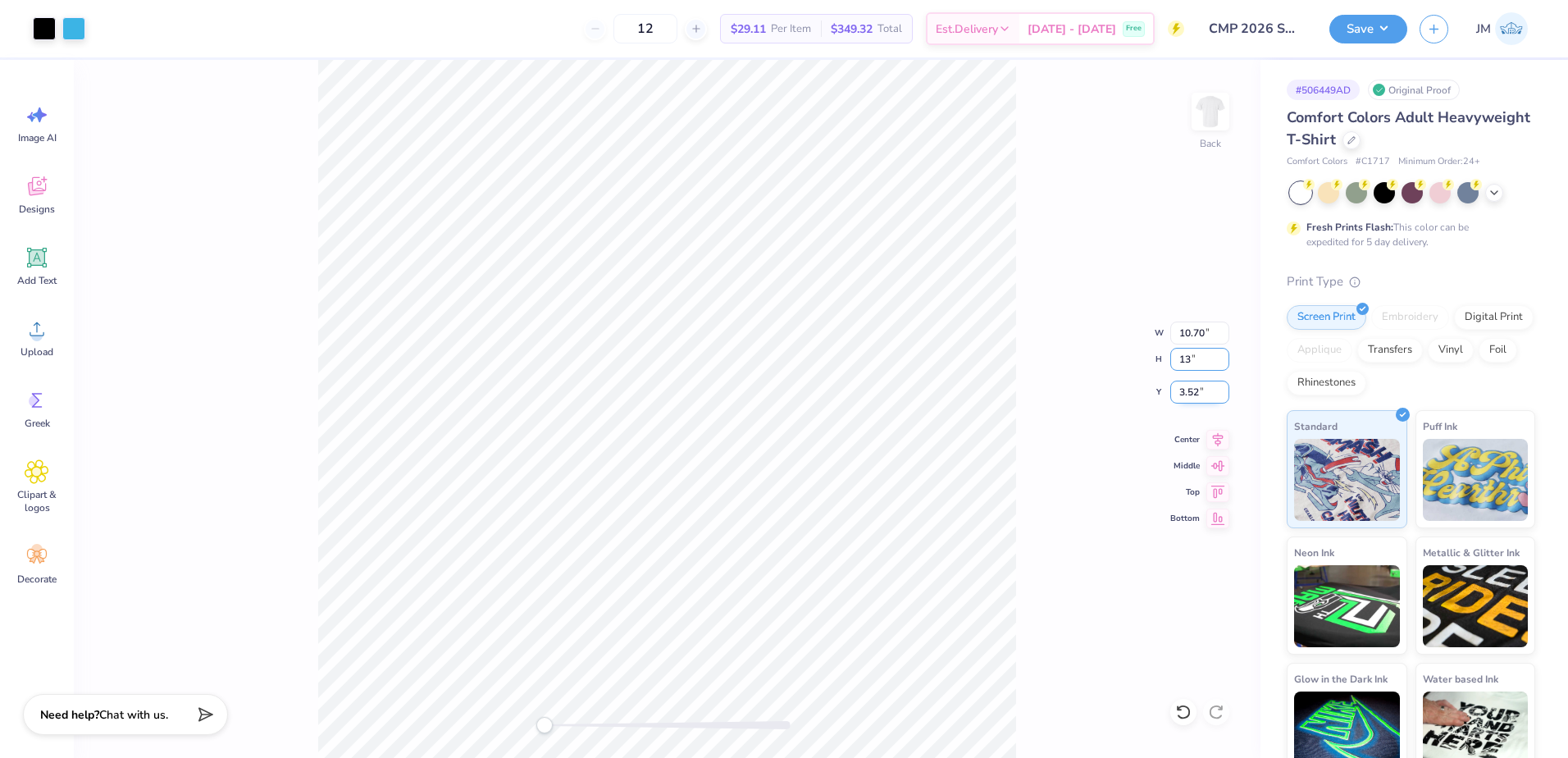
type input "13"
drag, startPoint x: 1176, startPoint y: 393, endPoint x: 1184, endPoint y: 389, distance: 8.9
click at [1176, 392] on input "3.52" at bounding box center [1199, 392] width 59 height 23
click at [1184, 389] on input "3.52" at bounding box center [1199, 392] width 59 height 23
type input "3"
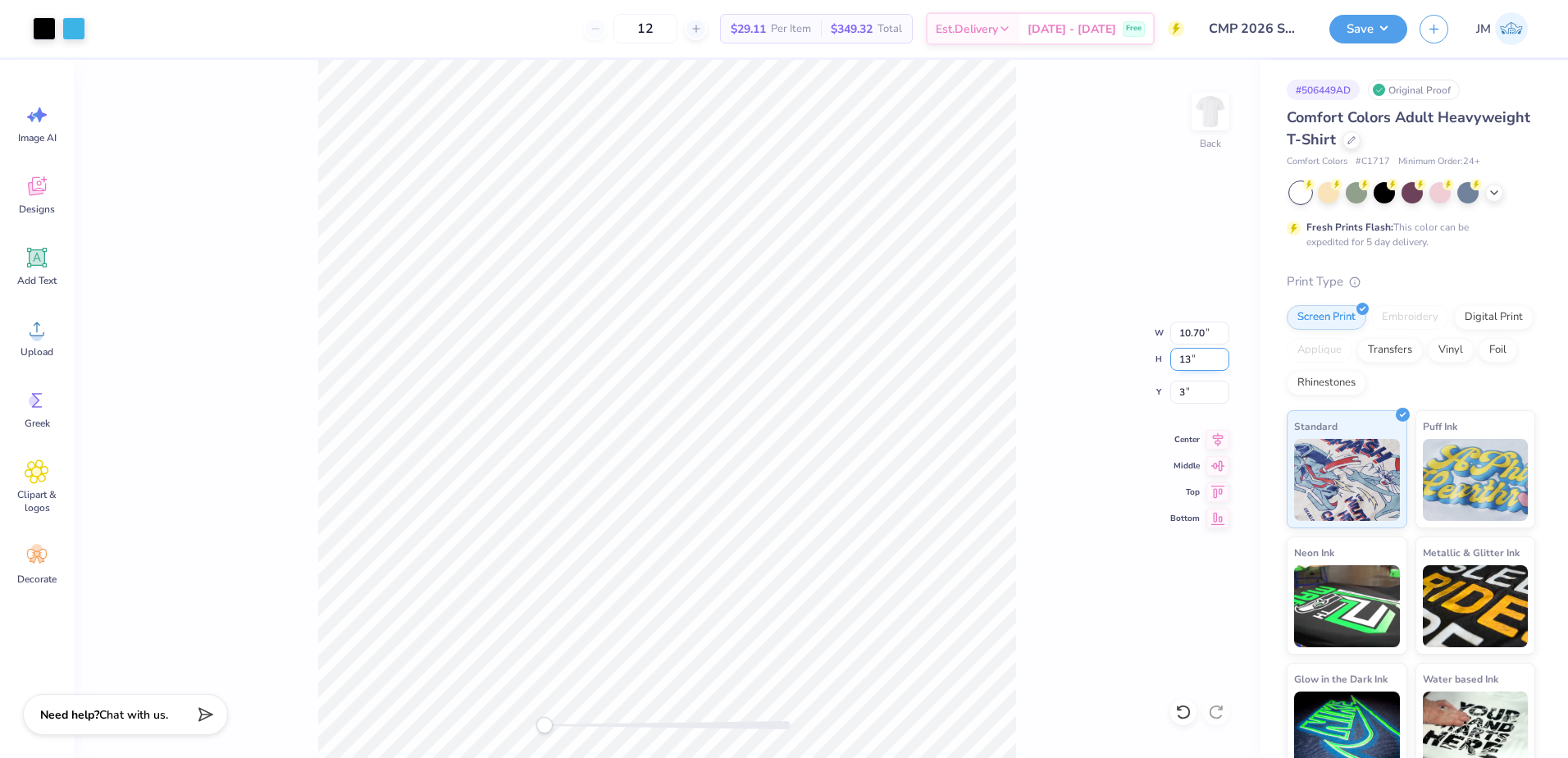
click at [1195, 362] on input "13" at bounding box center [1199, 359] width 59 height 23
click at [1222, 357] on input "12.69" at bounding box center [1199, 359] width 59 height 23
click at [1222, 357] on input "12.7" at bounding box center [1199, 359] width 59 height 23
click at [1222, 357] on input "12.71" at bounding box center [1199, 359] width 59 height 23
click at [1222, 356] on input "12.72" at bounding box center [1199, 359] width 59 height 23
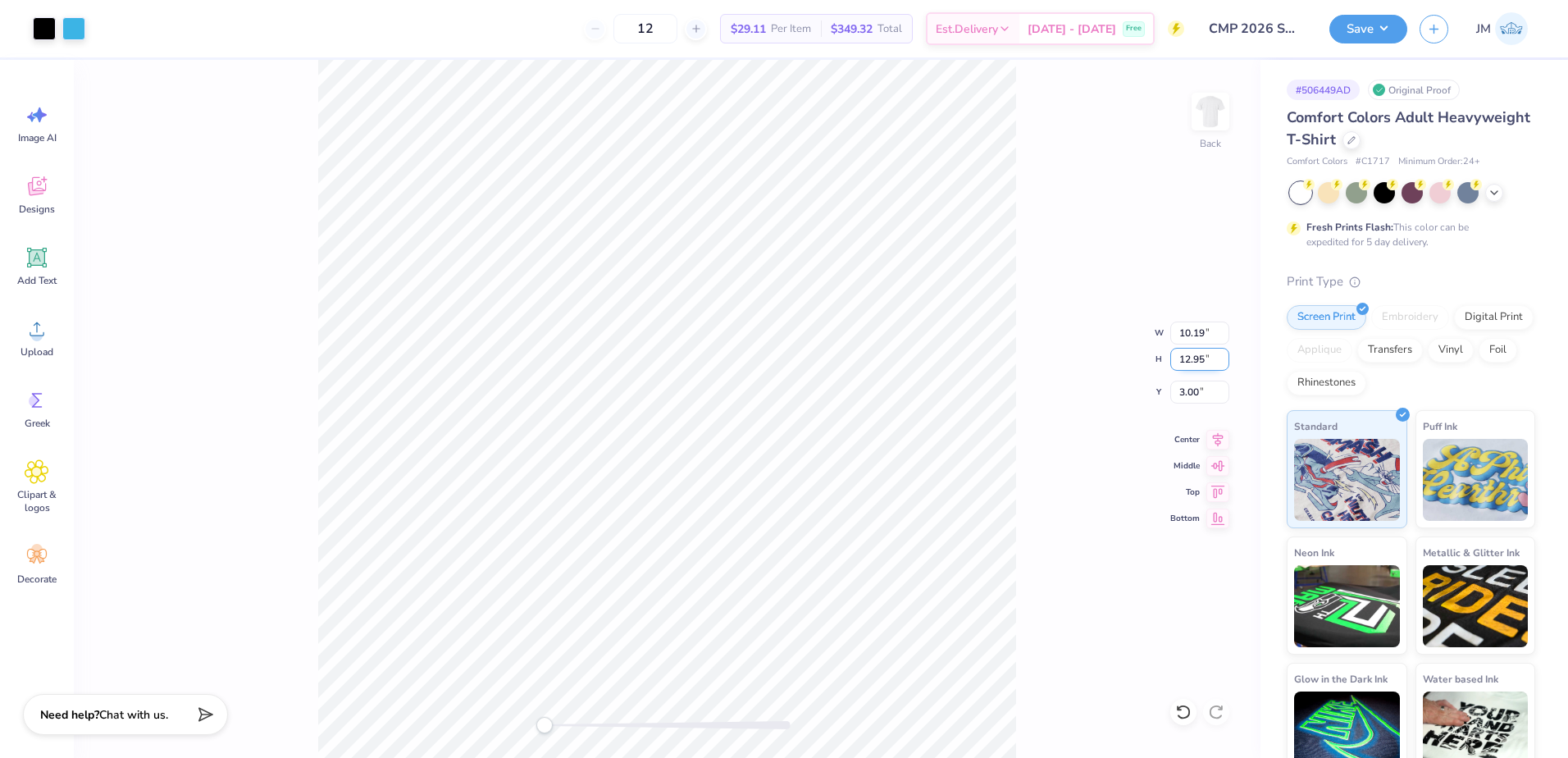
click at [1221, 356] on input "12.95" at bounding box center [1199, 359] width 59 height 23
click at [1221, 356] on input "12.96" at bounding box center [1199, 359] width 59 height 23
click at [1221, 356] on input "12.97" at bounding box center [1199, 359] width 59 height 23
click at [1221, 356] on input "12.98" at bounding box center [1199, 359] width 59 height 23
click at [1221, 356] on input "12.99" at bounding box center [1199, 359] width 59 height 23
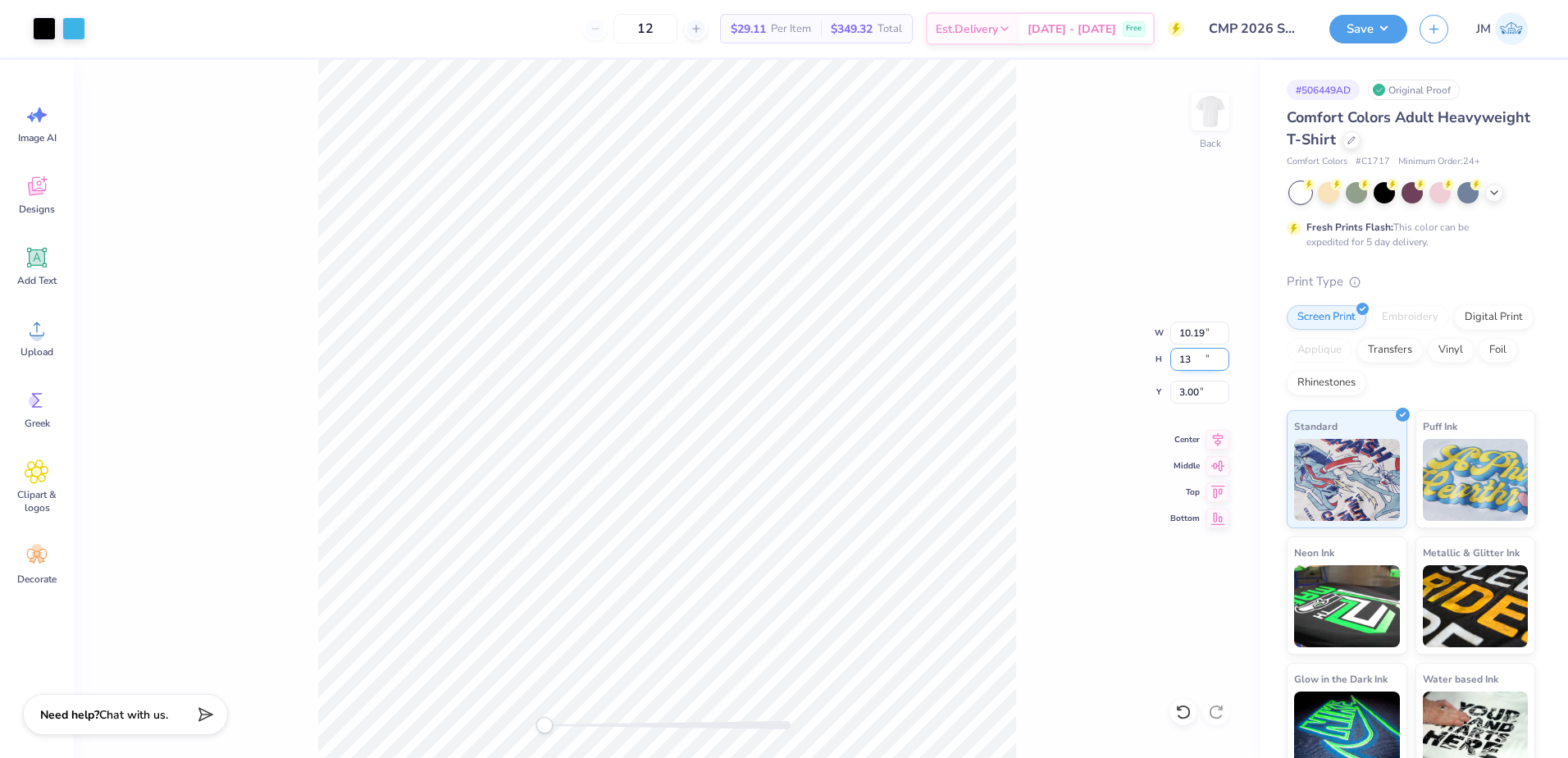
type input "13"
click at [1221, 356] on input "13" at bounding box center [1199, 359] width 59 height 23
click at [1199, 387] on input "3.00" at bounding box center [1199, 392] width 59 height 23
click at [1195, 358] on input "13.32" at bounding box center [1199, 359] width 59 height 23
click at [1222, 364] on input "13.31" at bounding box center [1199, 359] width 59 height 23
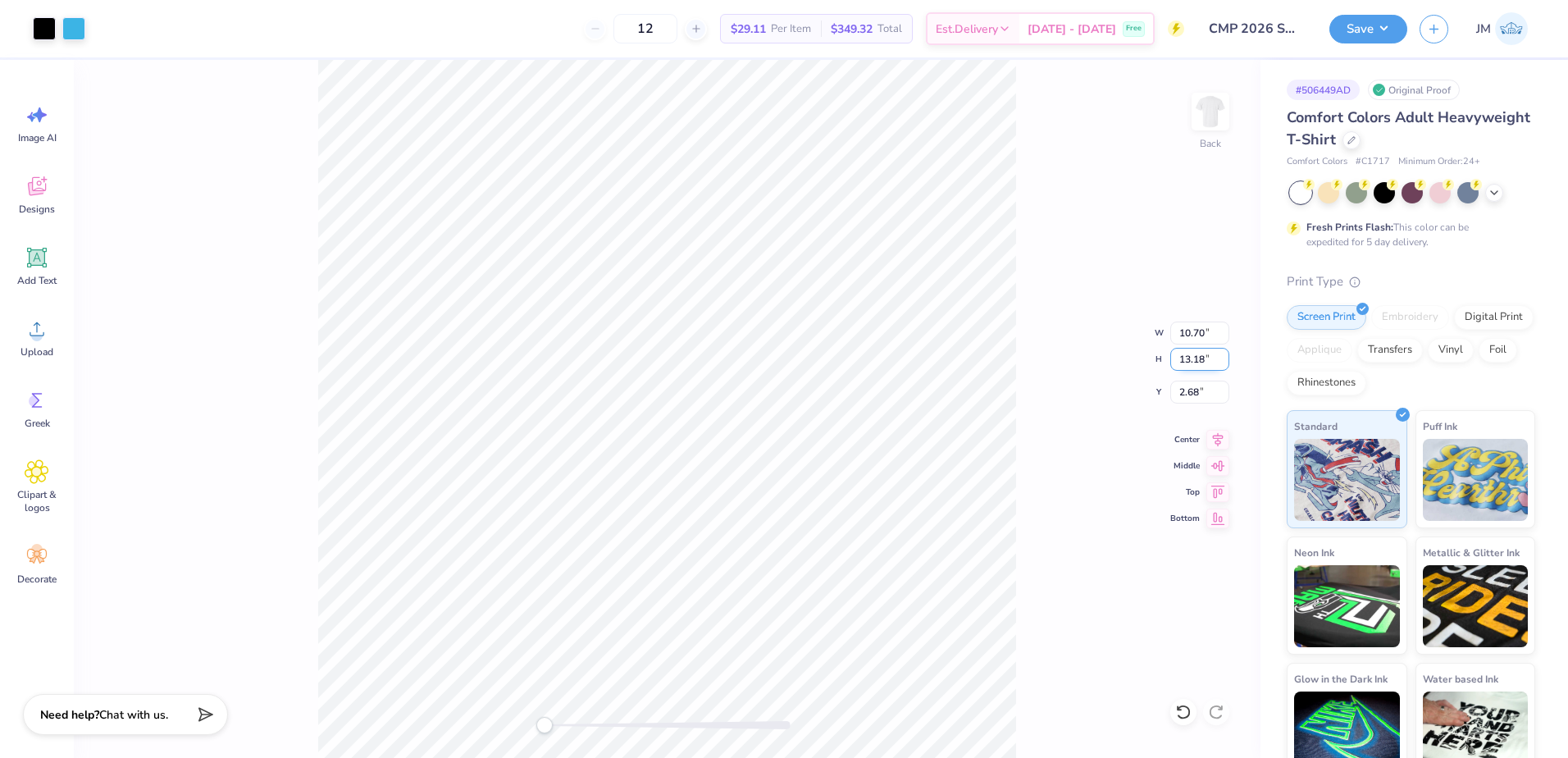
click at [1222, 363] on input "13.18" at bounding box center [1199, 359] width 59 height 23
click at [1222, 363] on input "13.17" at bounding box center [1199, 359] width 59 height 23
click at [1222, 363] on input "13.16" at bounding box center [1199, 359] width 59 height 23
click at [1222, 363] on input "13.15" at bounding box center [1199, 359] width 59 height 23
click at [1222, 363] on input "13.14" at bounding box center [1199, 359] width 59 height 23
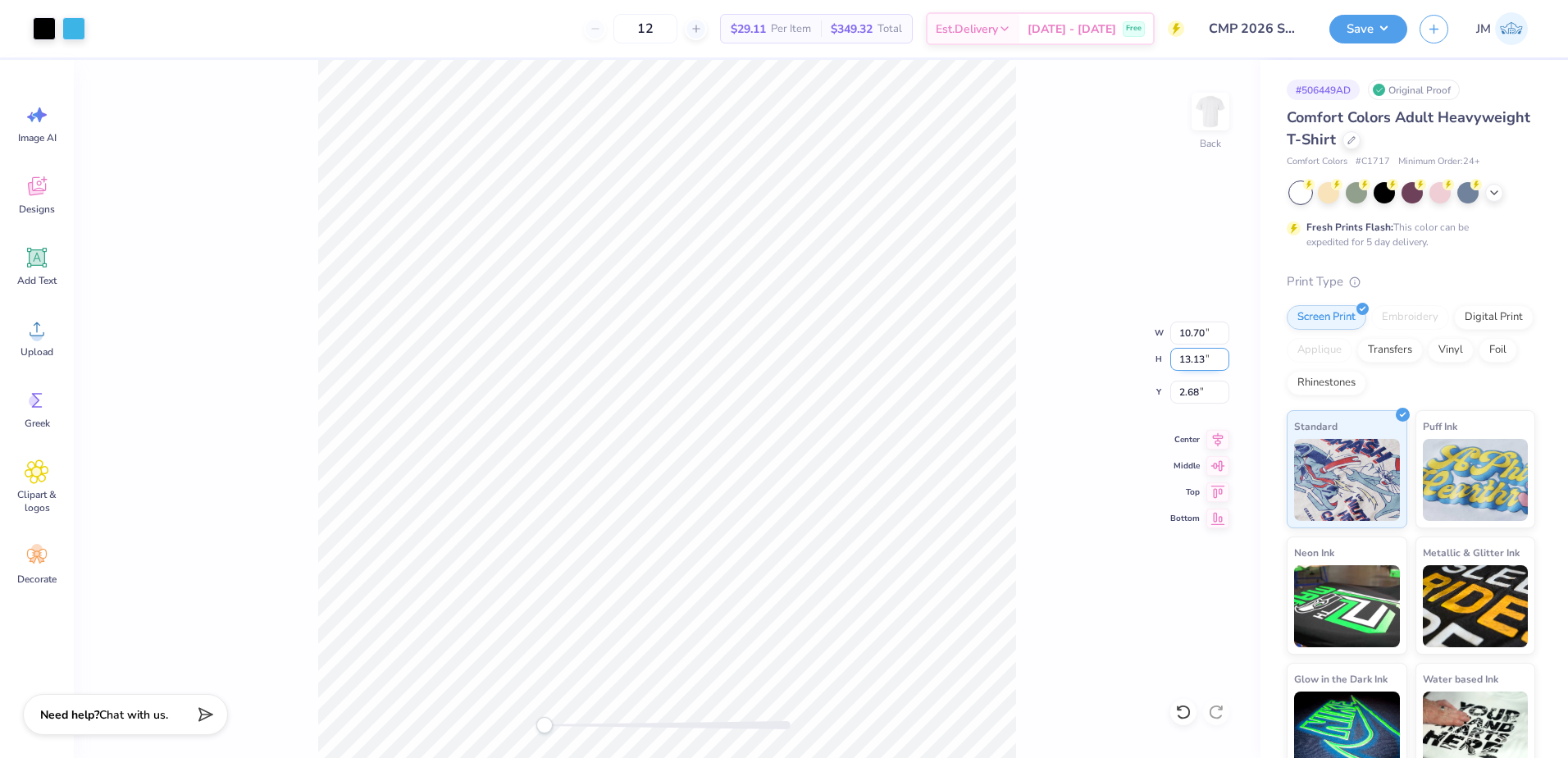
click at [1222, 363] on input "13.13" at bounding box center [1199, 359] width 59 height 23
click at [1222, 363] on input "13.12" at bounding box center [1199, 359] width 59 height 23
click at [1222, 363] on input "13.11" at bounding box center [1199, 359] width 59 height 23
click at [1222, 363] on input "13.1" at bounding box center [1199, 359] width 59 height 23
click at [1222, 363] on input "13.09" at bounding box center [1199, 359] width 59 height 23
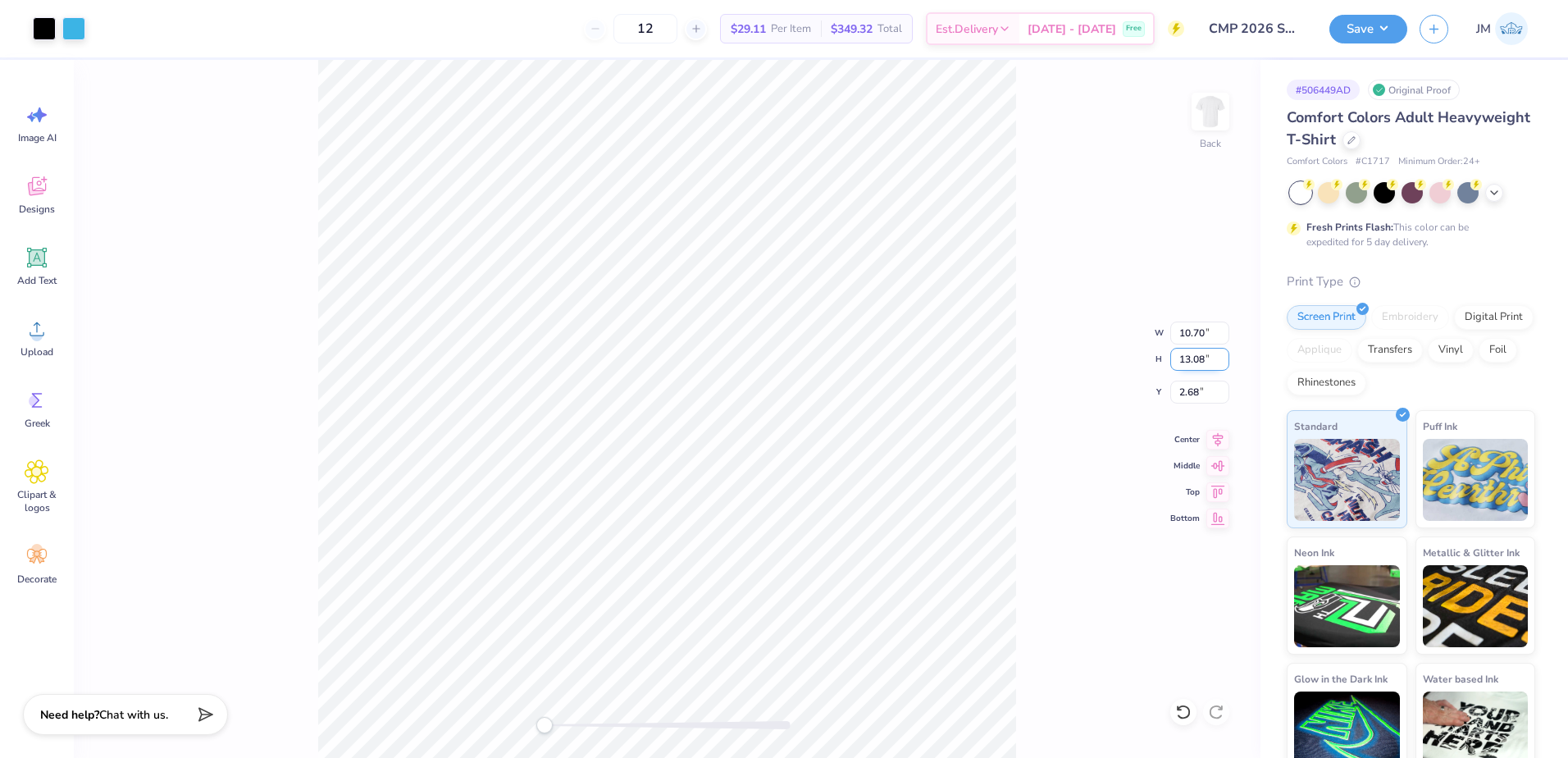
click at [1222, 363] on input "13.08" at bounding box center [1199, 359] width 59 height 23
click at [1222, 363] on input "13.07" at bounding box center [1199, 359] width 59 height 23
click at [1222, 363] on input "13.06" at bounding box center [1199, 359] width 59 height 23
click at [1222, 363] on input "13.05" at bounding box center [1199, 359] width 59 height 23
click at [1222, 363] on input "13.04" at bounding box center [1199, 359] width 59 height 23
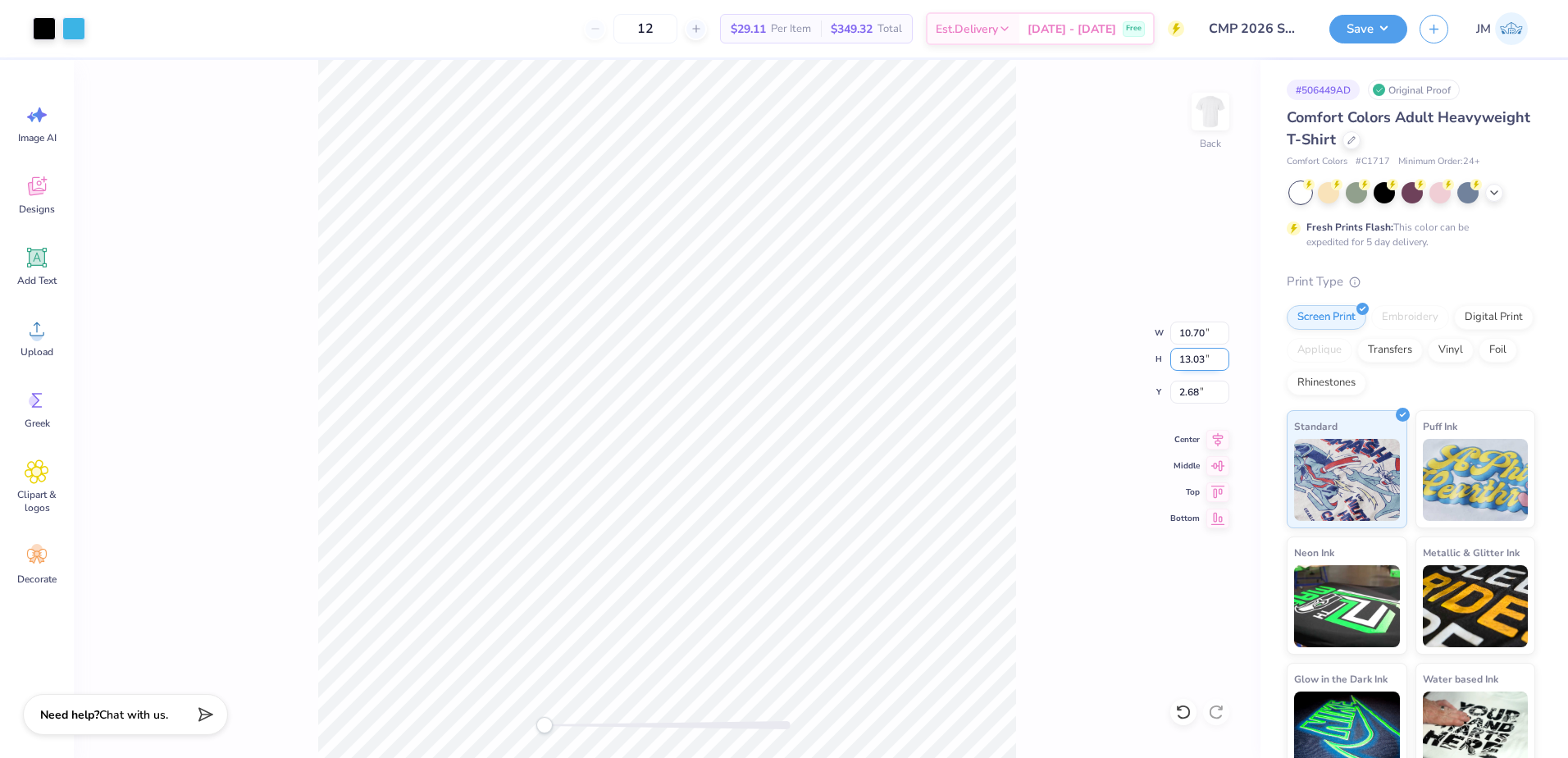
click at [1222, 363] on input "13.03" at bounding box center [1199, 359] width 59 height 23
click at [1222, 363] on input "13.02" at bounding box center [1199, 359] width 59 height 23
click at [1222, 363] on input "13.01" at bounding box center [1199, 359] width 59 height 23
type input "13"
click at [1222, 363] on input "13" at bounding box center [1199, 359] width 59 height 23
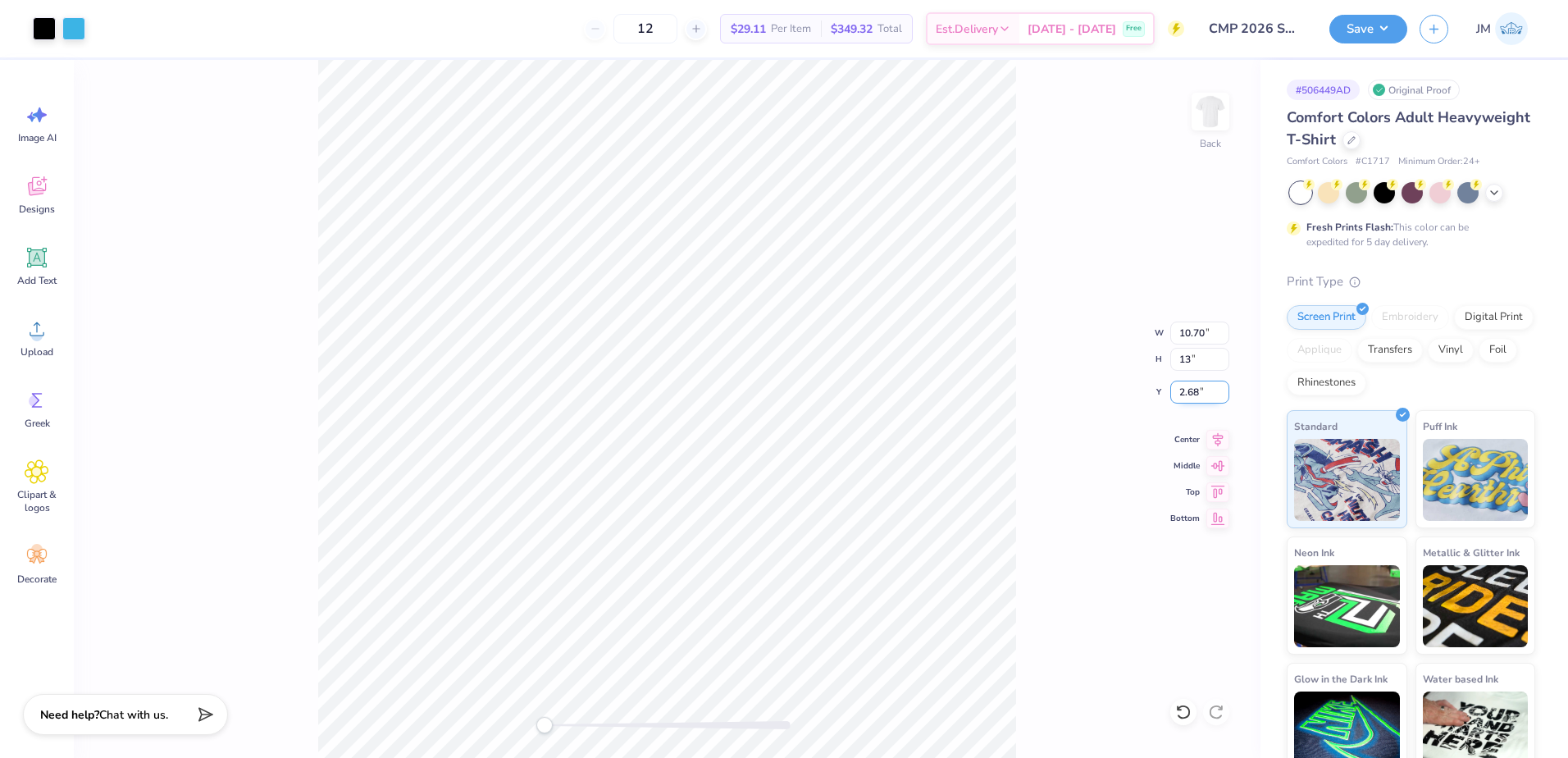
click at [1178, 397] on input "2.68" at bounding box center [1199, 392] width 59 height 23
type input "3"
click at [1202, 360] on input "13" at bounding box center [1199, 359] width 59 height 23
click at [1198, 360] on input "12.68" at bounding box center [1199, 359] width 59 height 23
click at [1201, 363] on input "13" at bounding box center [1199, 359] width 59 height 23
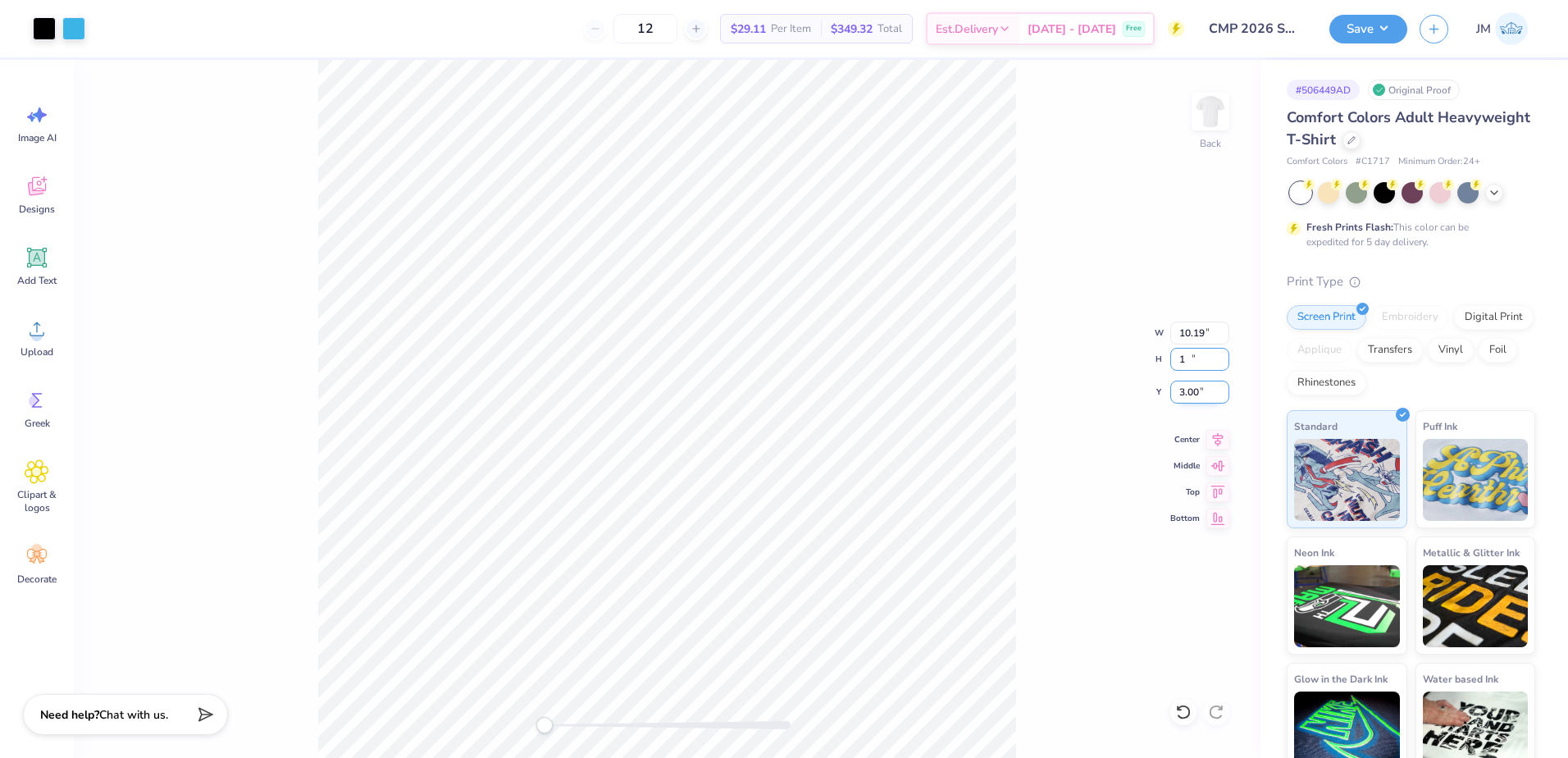
type input "13"
click at [1190, 400] on input "3.00" at bounding box center [1199, 392] width 59 height 23
click at [1190, 388] on input "2.34" at bounding box center [1199, 392] width 59 height 23
type input "3"
click at [1198, 371] on div "Back W 11.24 11.24 " H 14.00 14.00 " Y 3 2.34 " Center Middle Top Bottom" at bounding box center [667, 408] width 1186 height 698
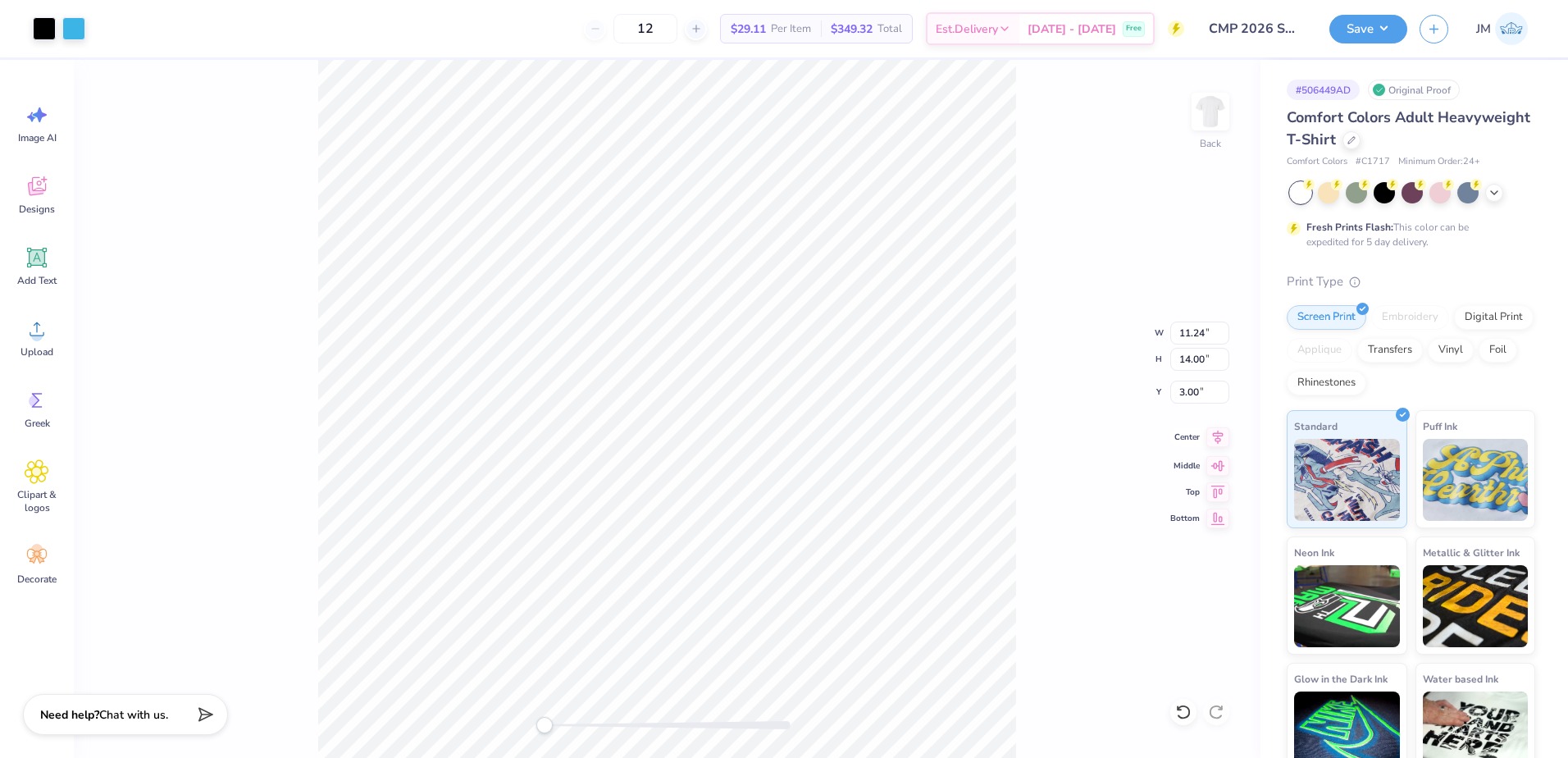
click at [1217, 437] on icon at bounding box center [1218, 437] width 11 height 14
click at [1393, 35] on button "Save" at bounding box center [1368, 26] width 78 height 28
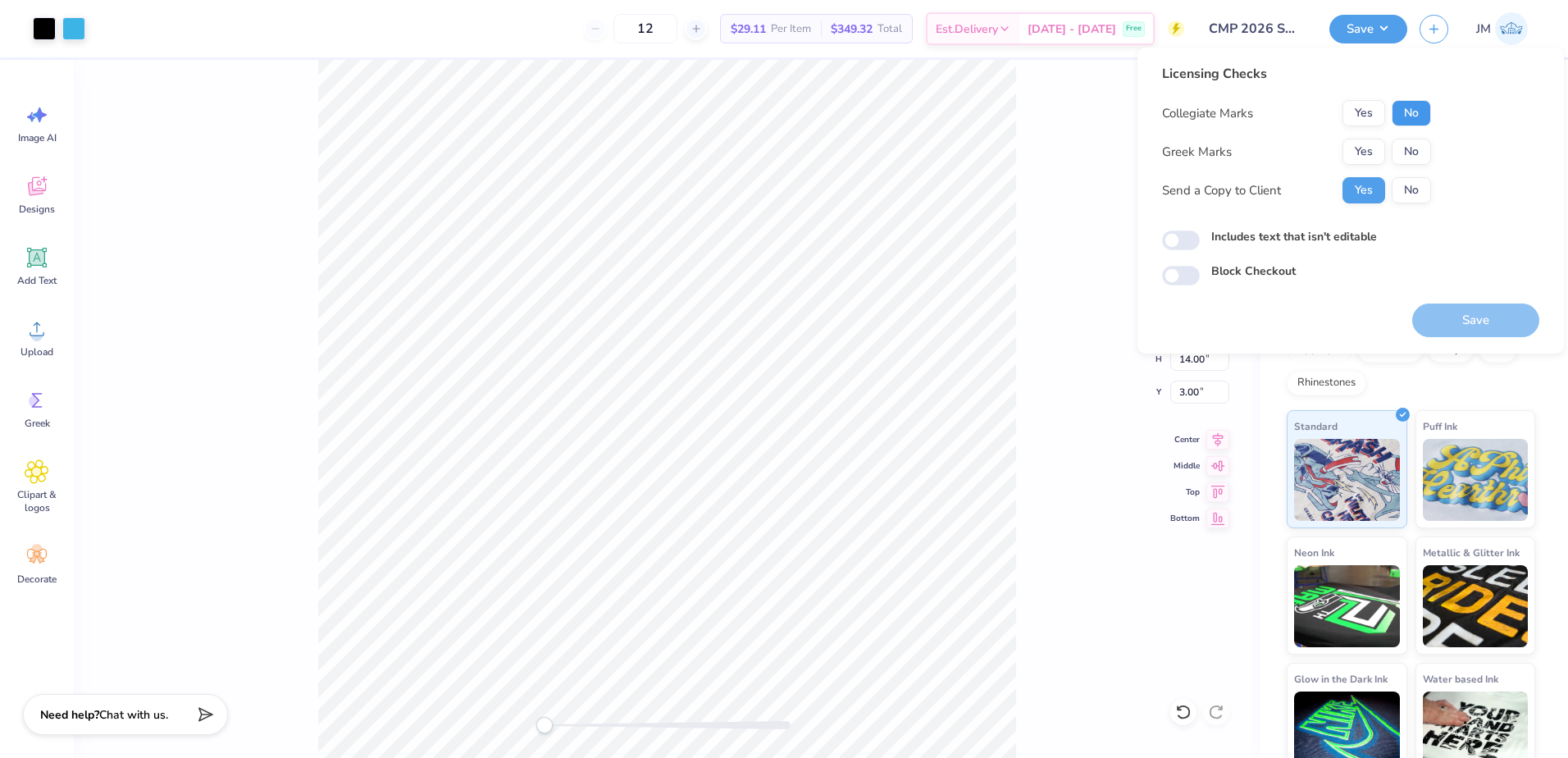
click at [1408, 119] on button "No" at bounding box center [1411, 113] width 39 height 27
click at [1412, 148] on button "No" at bounding box center [1411, 151] width 39 height 27
click at [1463, 311] on button "Save" at bounding box center [1475, 319] width 127 height 34
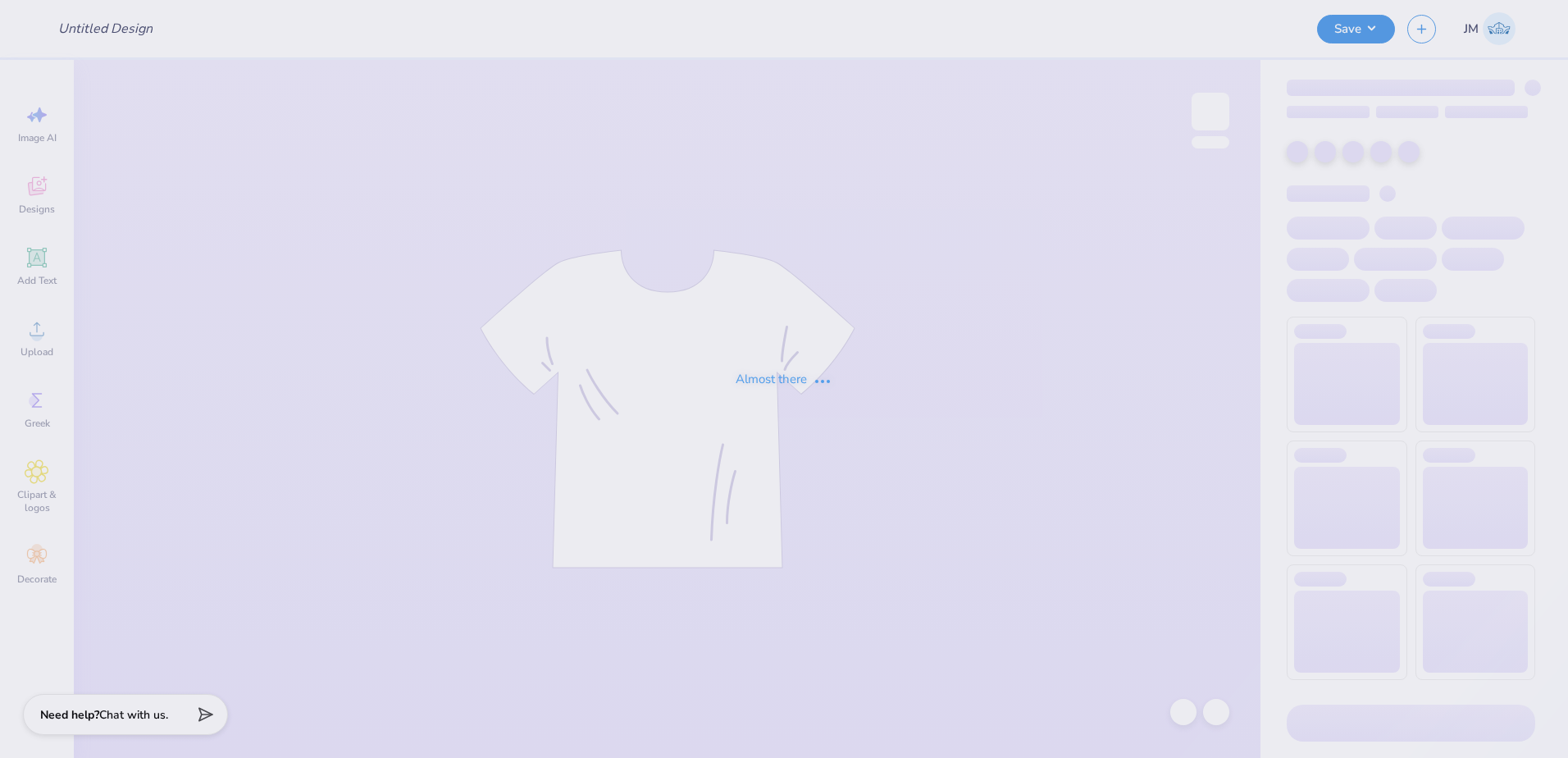
type input "CMP 2026 Swag - [GEOGRAPHIC_DATA][PERSON_NAME]"
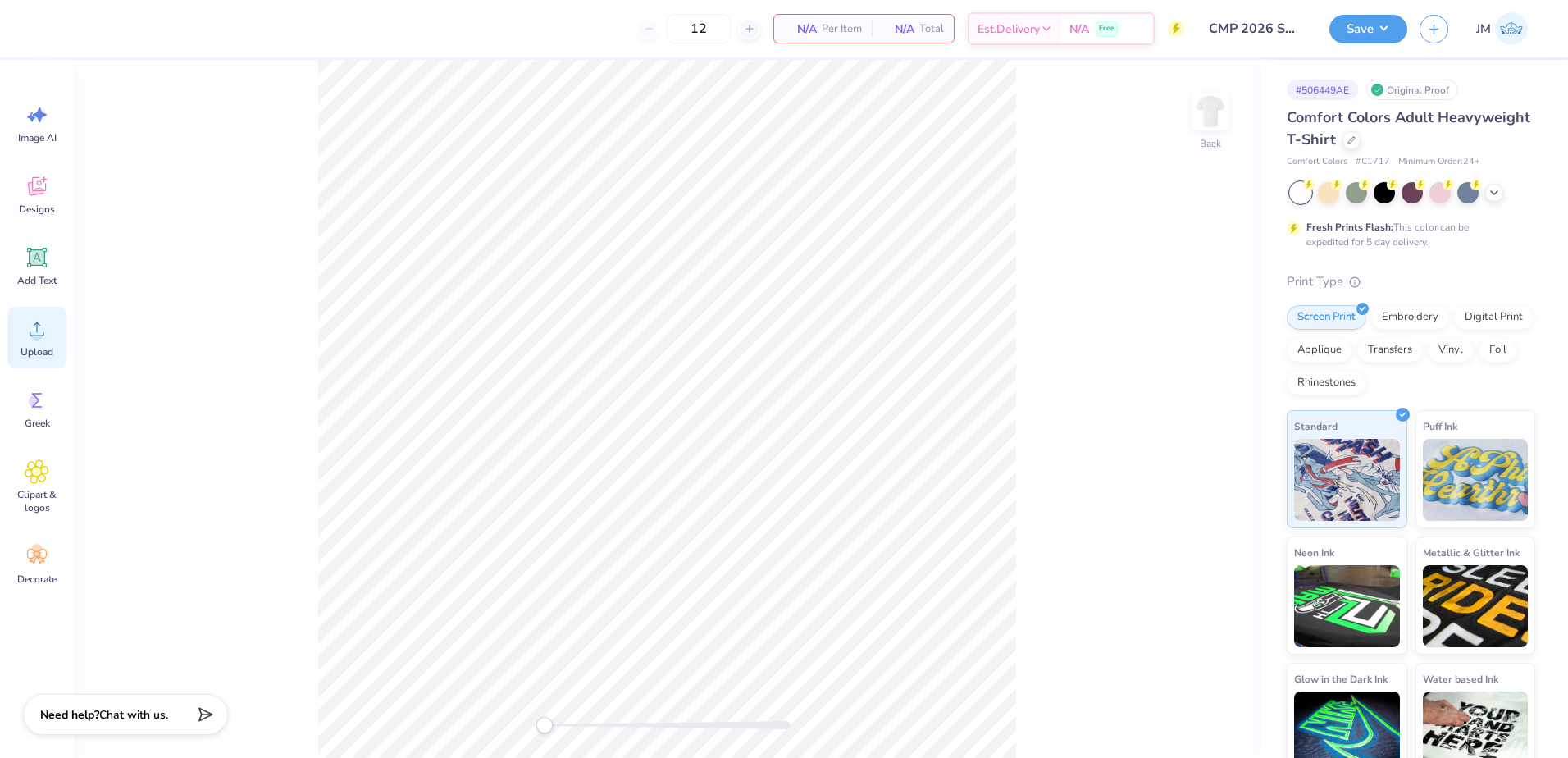
click at [29, 326] on icon at bounding box center [37, 329] width 25 height 25
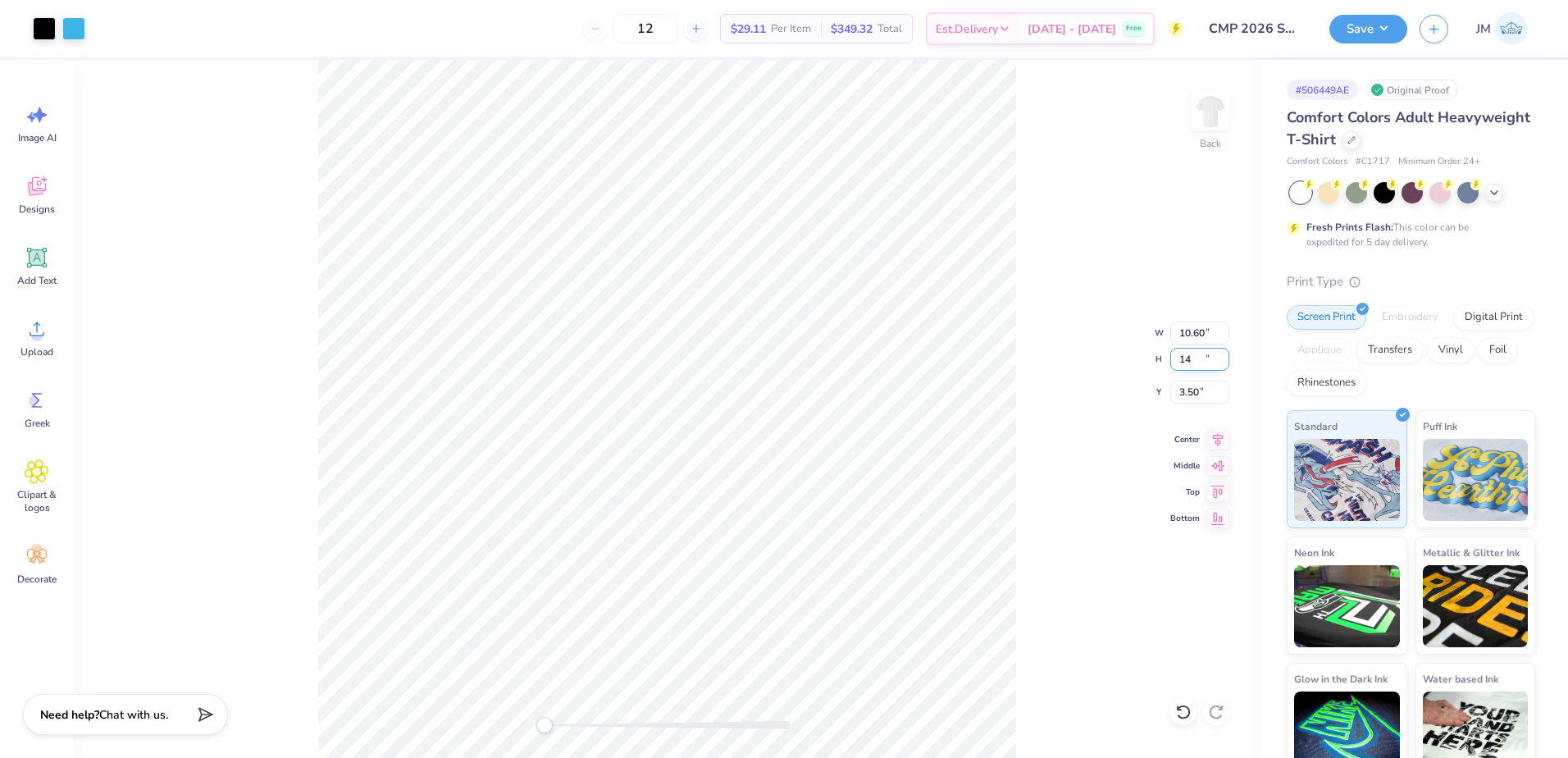
type input "14"
click at [1222, 355] on input "14" at bounding box center [1199, 359] width 59 height 23
click at [582, 731] on div "Back W 10.60 10.60 " H 13.99 13.99 " Y 3.50 3.50 " Center Middle Top Bottom" at bounding box center [667, 408] width 1186 height 698
click at [582, 728] on div at bounding box center [667, 724] width 246 height 8
click at [591, 722] on div at bounding box center [667, 724] width 246 height 8
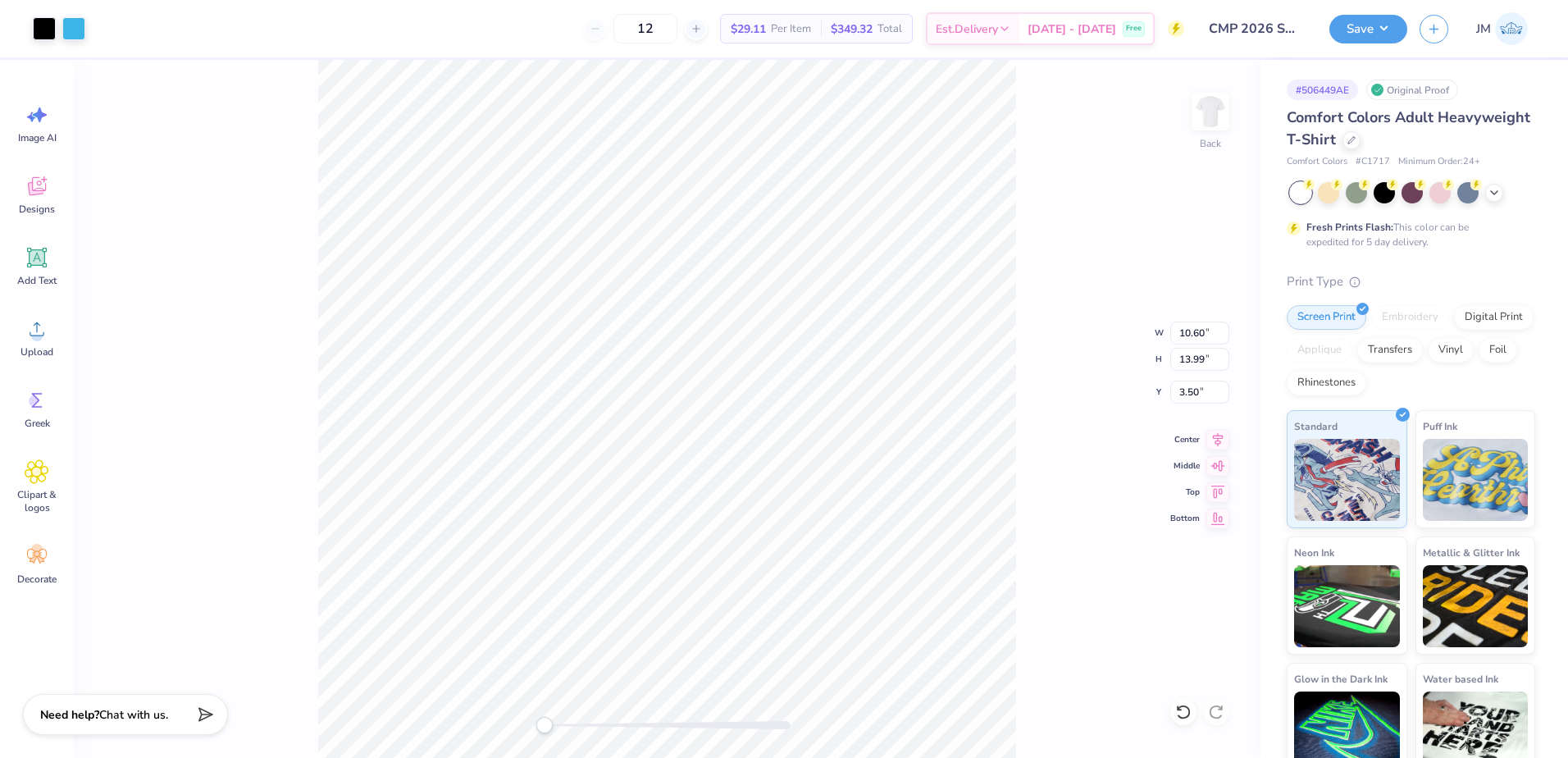
click at [555, 725] on div at bounding box center [667, 724] width 246 height 8
click at [544, 725] on div "Back" at bounding box center [667, 408] width 1186 height 698
click at [568, 722] on div at bounding box center [667, 724] width 246 height 8
click at [1200, 394] on input "3.50" at bounding box center [1199, 392] width 59 height 23
type input "3"
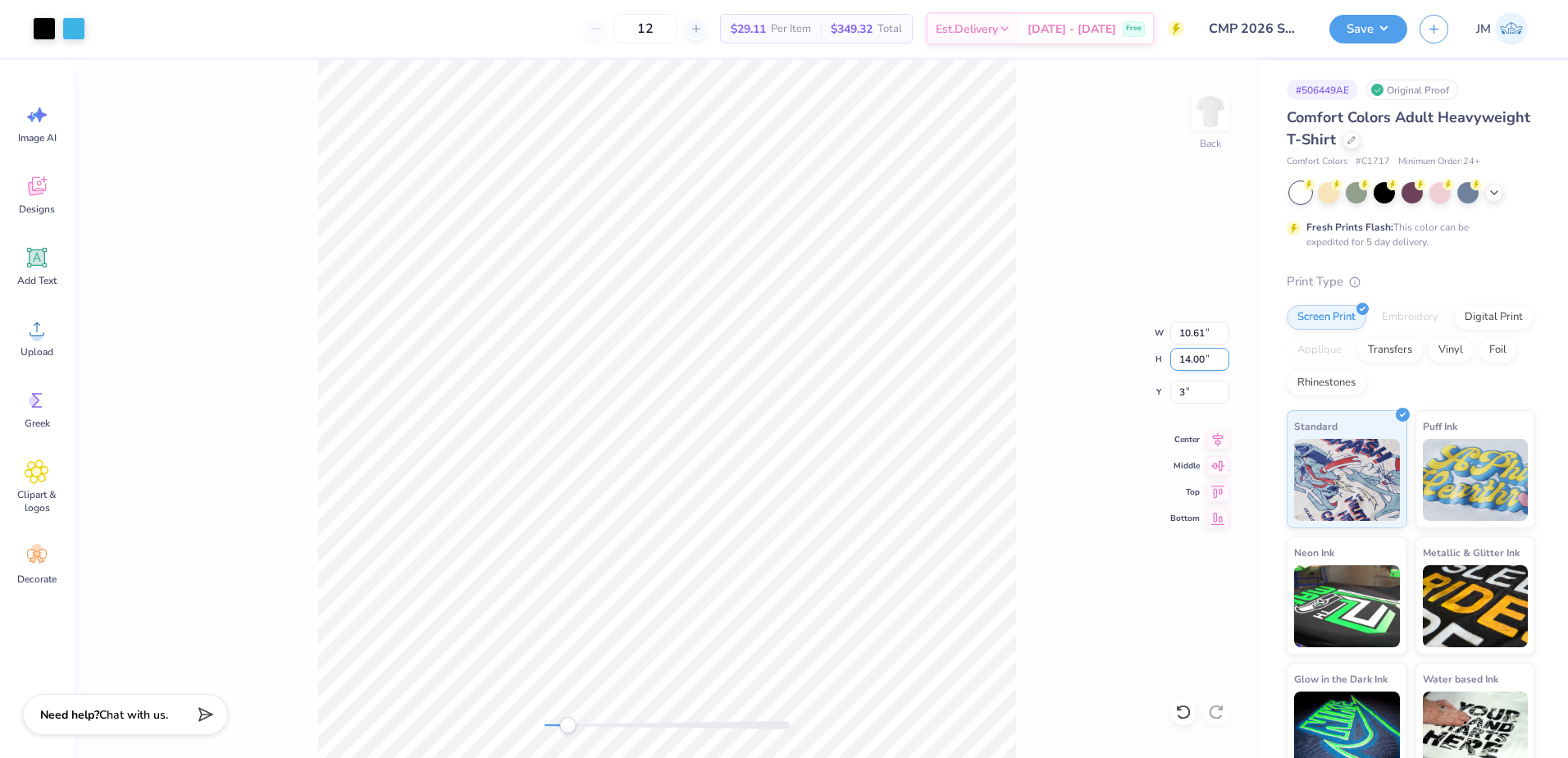
drag, startPoint x: 1202, startPoint y: 365, endPoint x: 1214, endPoint y: 365, distance: 12.0
click at [1202, 365] on input "14.00" at bounding box center [1199, 359] width 59 height 23
click at [1216, 438] on icon at bounding box center [1217, 437] width 23 height 19
drag, startPoint x: 568, startPoint y: 727, endPoint x: 549, endPoint y: 723, distance: 19.4
click at [549, 723] on div "Accessibility label" at bounding box center [557, 725] width 16 height 16
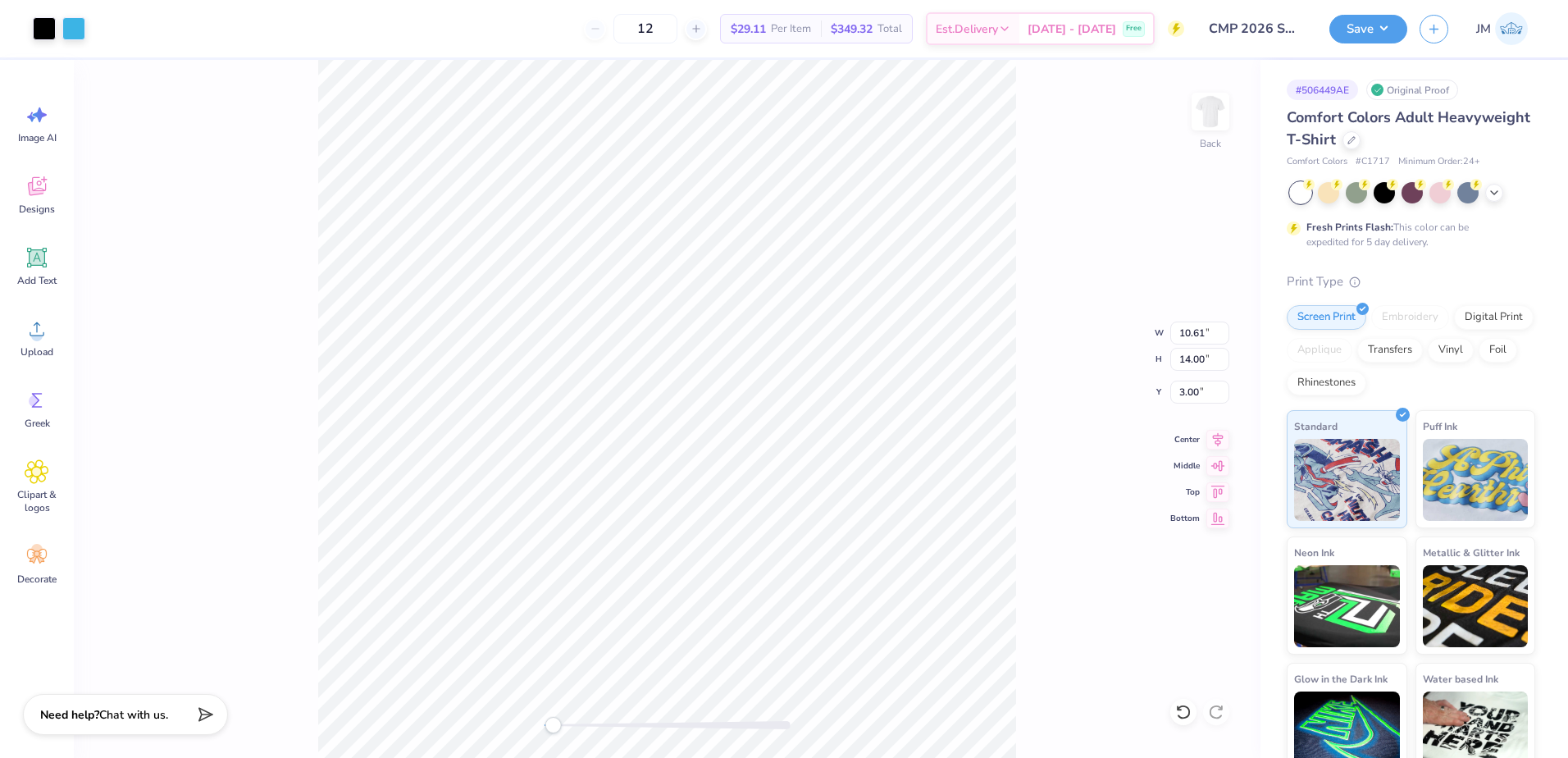
drag, startPoint x: 557, startPoint y: 725, endPoint x: 546, endPoint y: 725, distance: 11.0
click at [546, 725] on div at bounding box center [667, 724] width 246 height 8
click at [1379, 32] on button "Save" at bounding box center [1368, 26] width 78 height 28
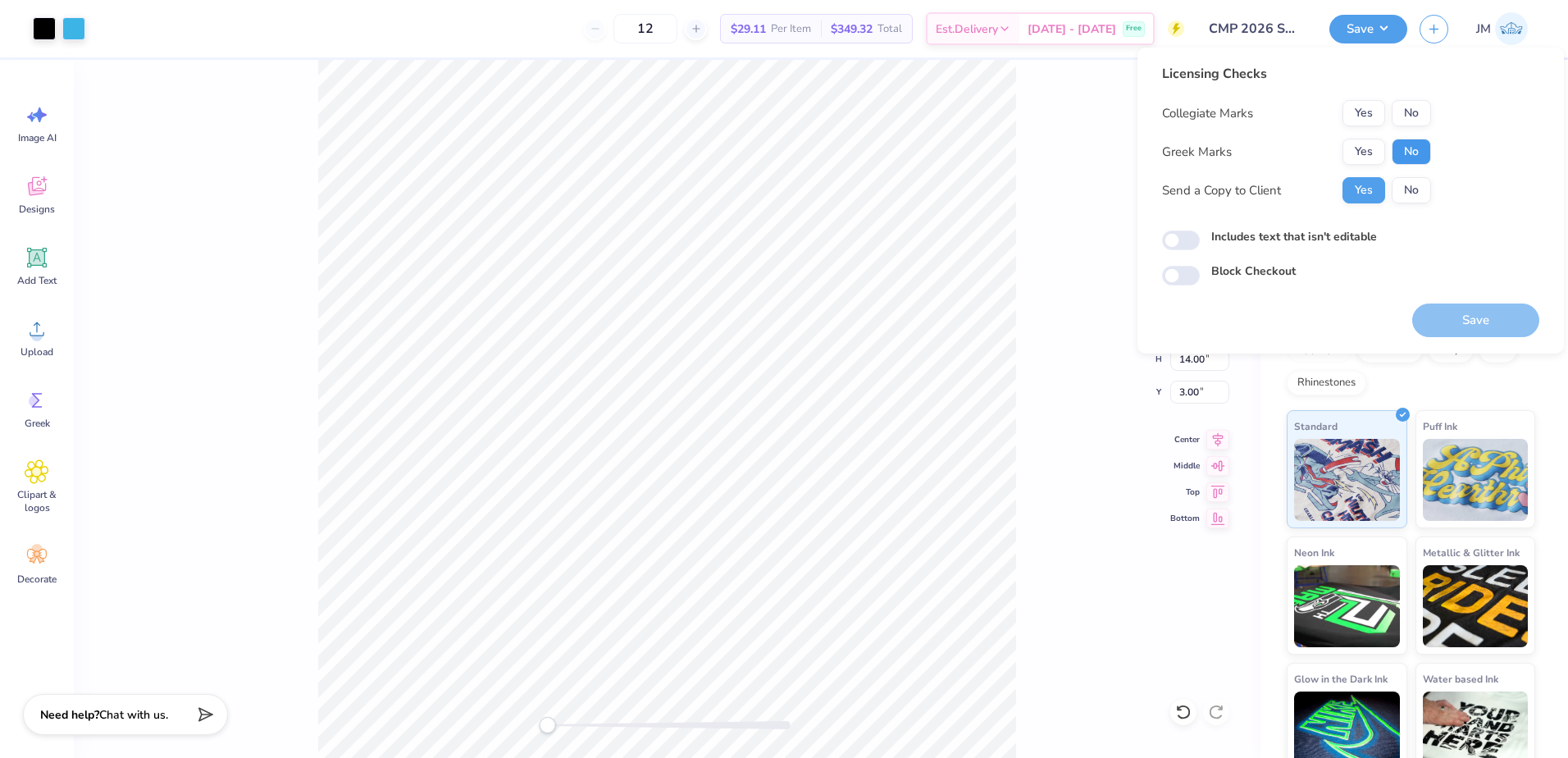
click at [1410, 153] on button "No" at bounding box center [1411, 151] width 39 height 27
click at [1415, 120] on button "No" at bounding box center [1411, 113] width 39 height 27
click at [1463, 319] on button "Save" at bounding box center [1475, 319] width 127 height 34
